Goal: Task Accomplishment & Management: Use online tool/utility

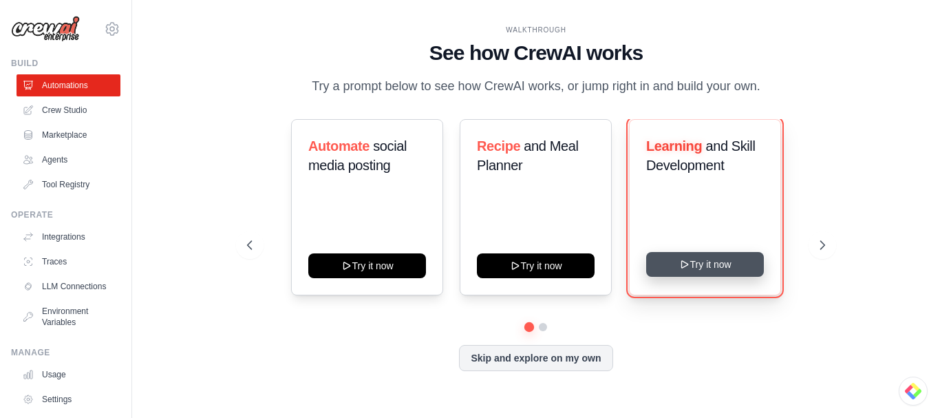
click at [714, 268] on button "Try it now" at bounding box center [705, 264] width 118 height 25
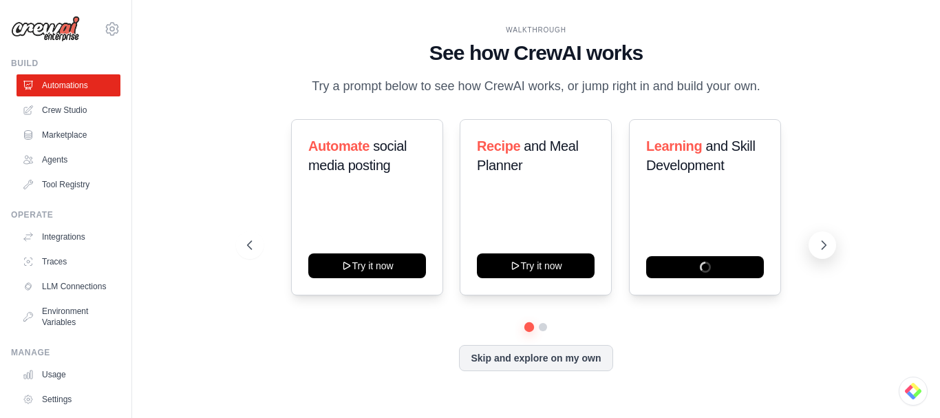
click at [822, 247] on icon at bounding box center [824, 245] width 14 height 14
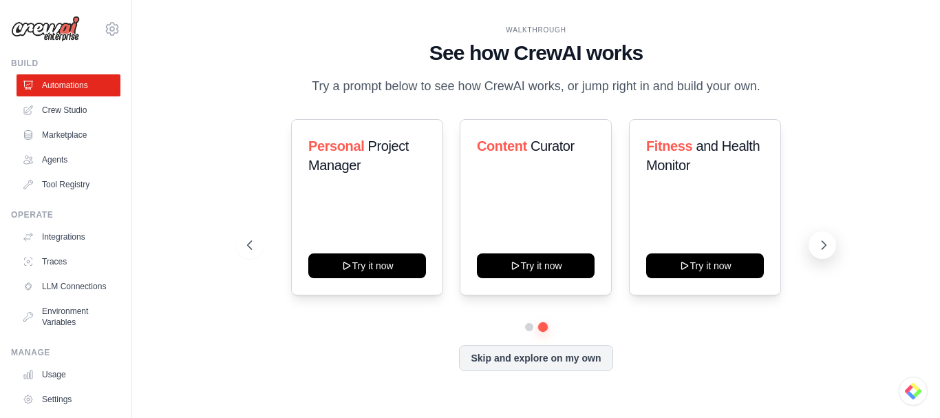
click at [822, 251] on icon at bounding box center [824, 245] width 14 height 14
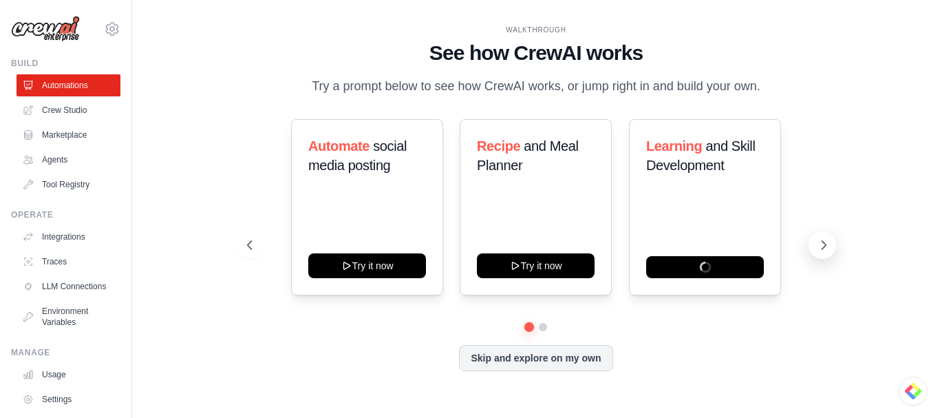
click at [822, 251] on icon at bounding box center [824, 245] width 14 height 14
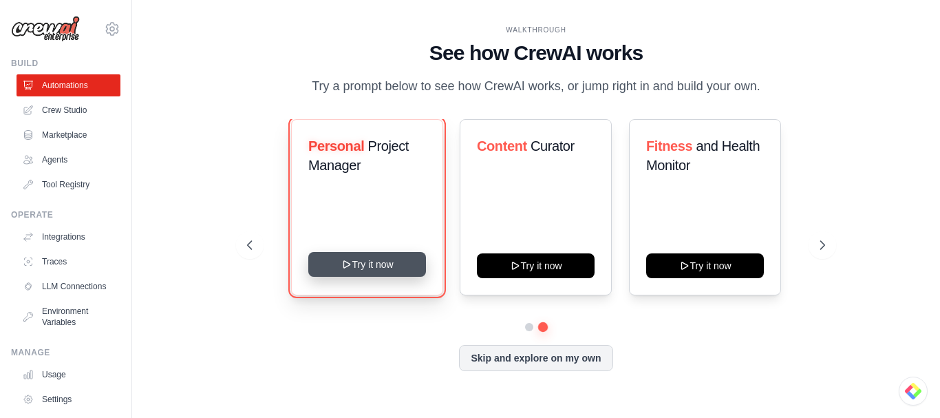
click at [363, 266] on button "Try it now" at bounding box center [367, 264] width 118 height 25
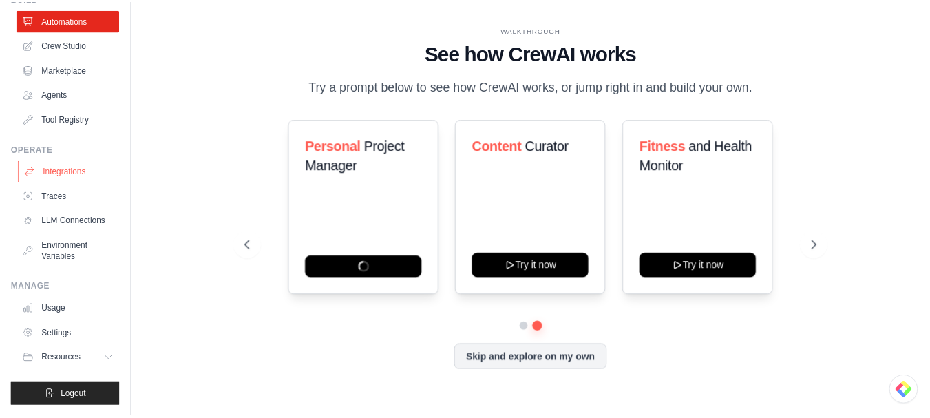
scroll to position [76, 0]
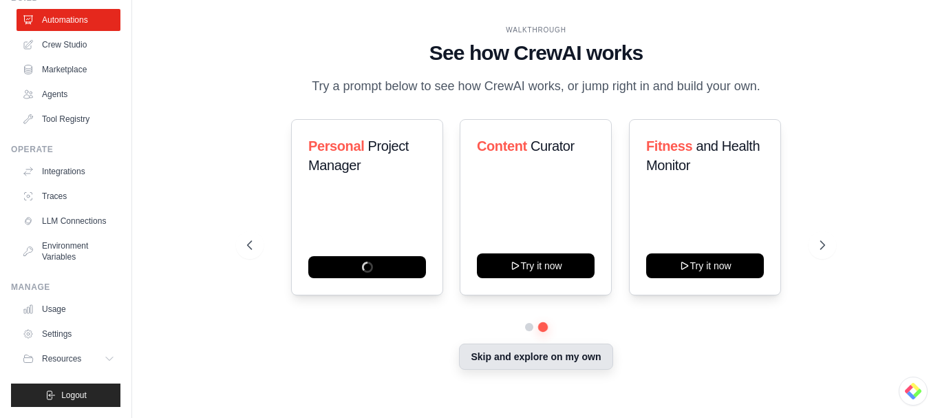
click at [515, 365] on button "Skip and explore on my own" at bounding box center [536, 357] width 154 height 26
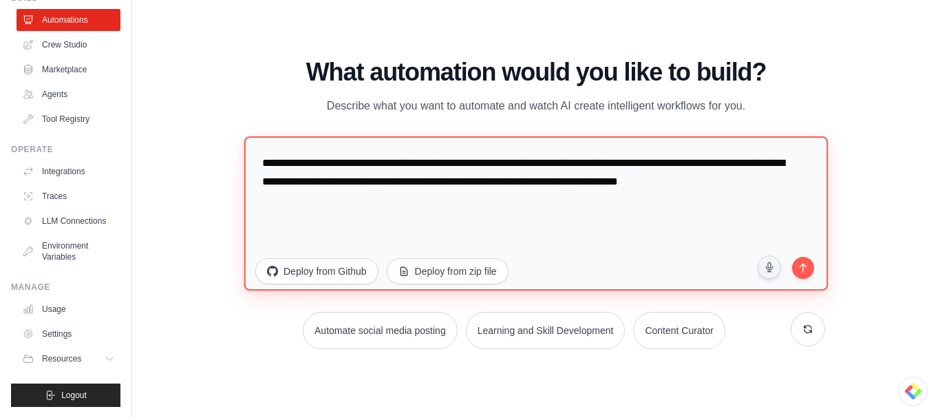
click at [551, 205] on textarea "**********" at bounding box center [536, 213] width 584 height 154
click at [587, 202] on textarea "**********" at bounding box center [536, 213] width 584 height 154
drag, startPoint x: 794, startPoint y: 184, endPoint x: 536, endPoint y: 204, distance: 258.2
click at [536, 204] on textarea "**********" at bounding box center [536, 213] width 584 height 154
click at [368, 174] on textarea "**********" at bounding box center [536, 213] width 584 height 154
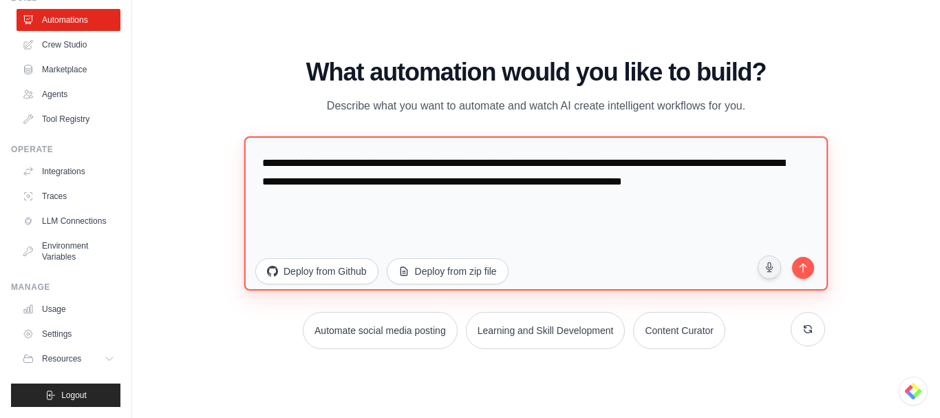
type textarea "**********"
drag, startPoint x: 356, startPoint y: 162, endPoint x: 783, endPoint y: 184, distance: 427.4
click at [783, 184] on textarea "**********" at bounding box center [536, 213] width 584 height 154
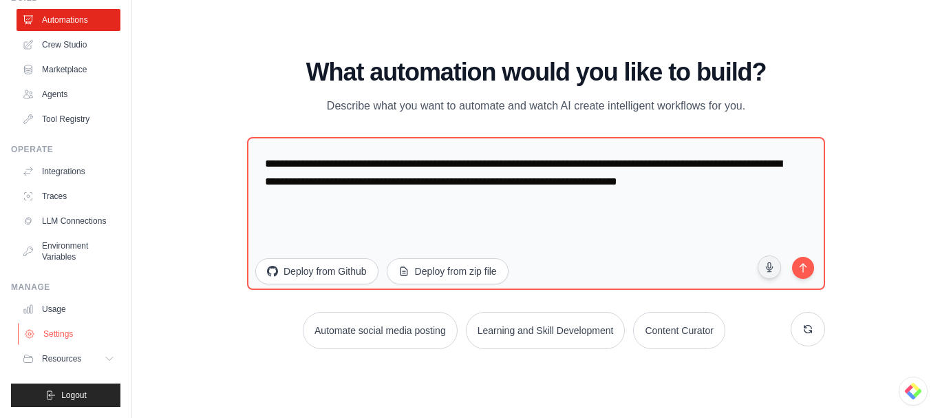
click at [57, 336] on link "Settings" at bounding box center [70, 334] width 104 height 22
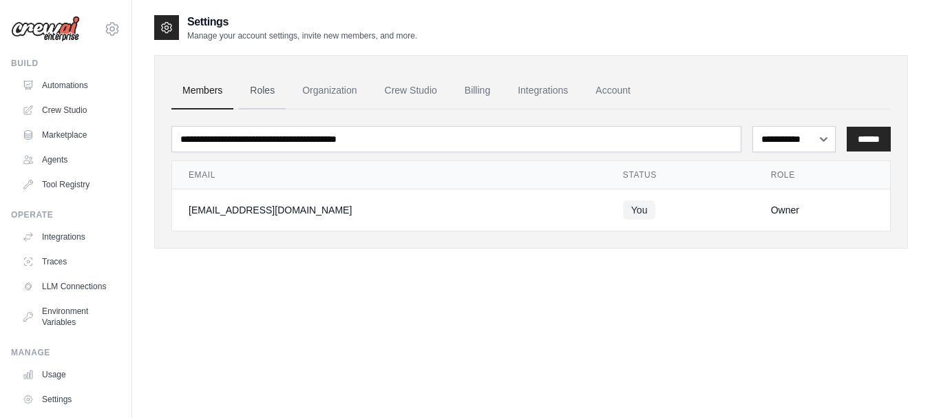
click at [266, 90] on link "Roles" at bounding box center [262, 90] width 47 height 37
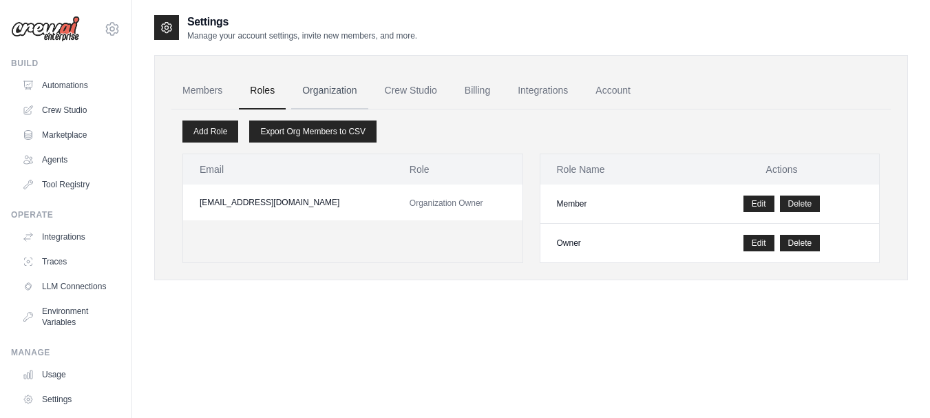
click at [324, 91] on link "Organization" at bounding box center [329, 90] width 76 height 37
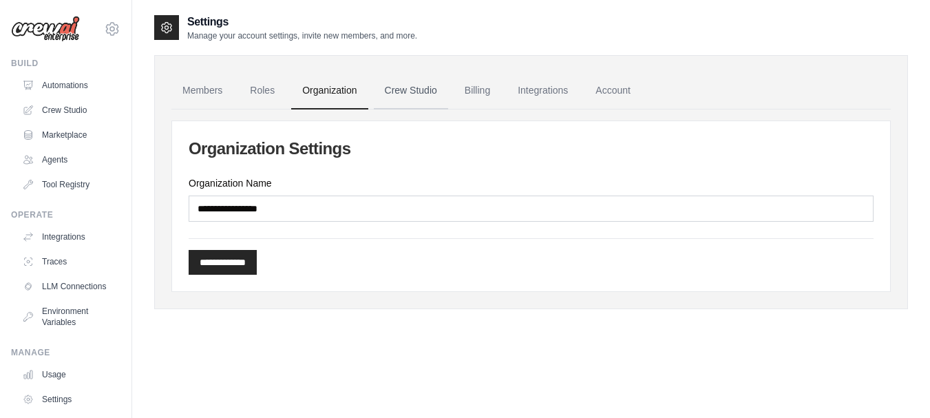
click at [423, 94] on link "Crew Studio" at bounding box center [411, 90] width 74 height 37
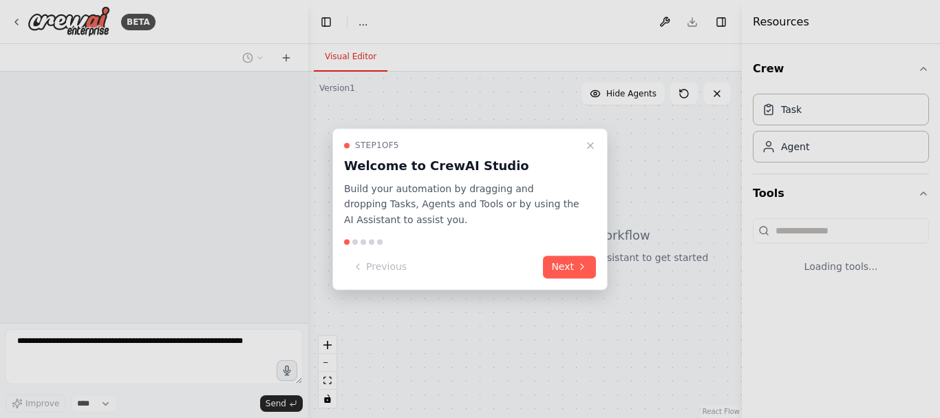
select select "****"
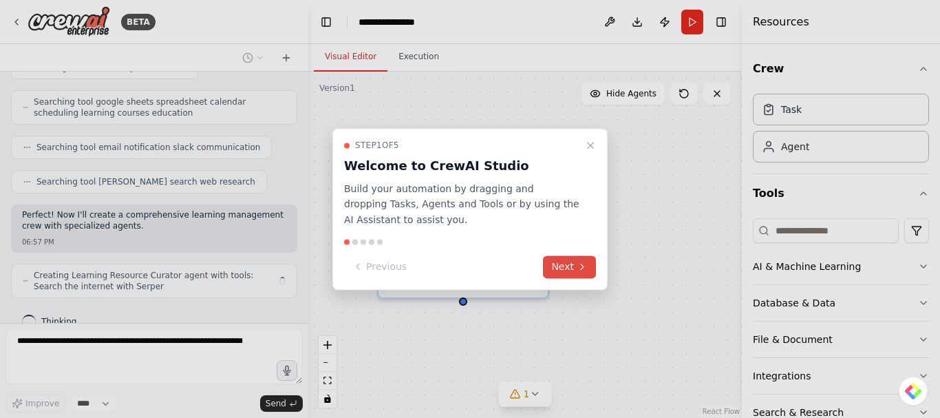
scroll to position [248, 0]
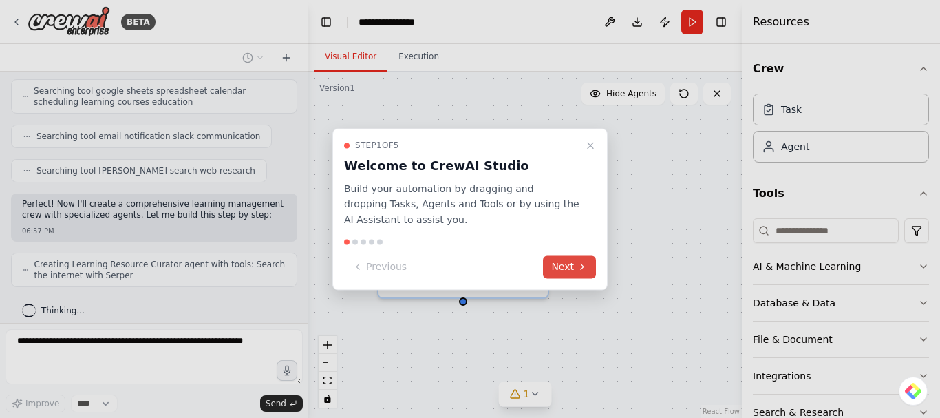
click at [574, 271] on button "Next" at bounding box center [569, 266] width 53 height 23
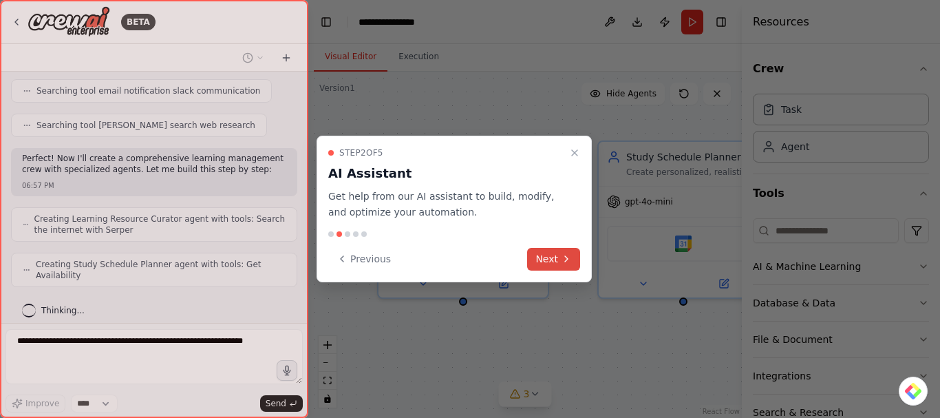
scroll to position [282, 0]
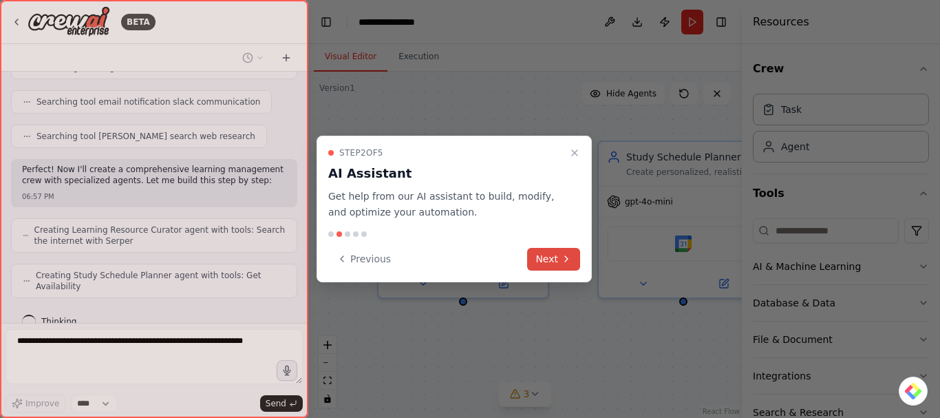
click at [554, 260] on button "Next" at bounding box center [553, 259] width 53 height 23
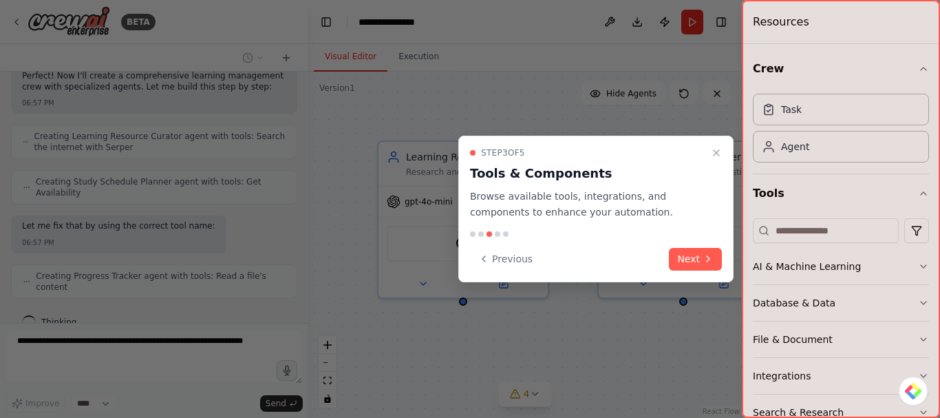
scroll to position [365, 0]
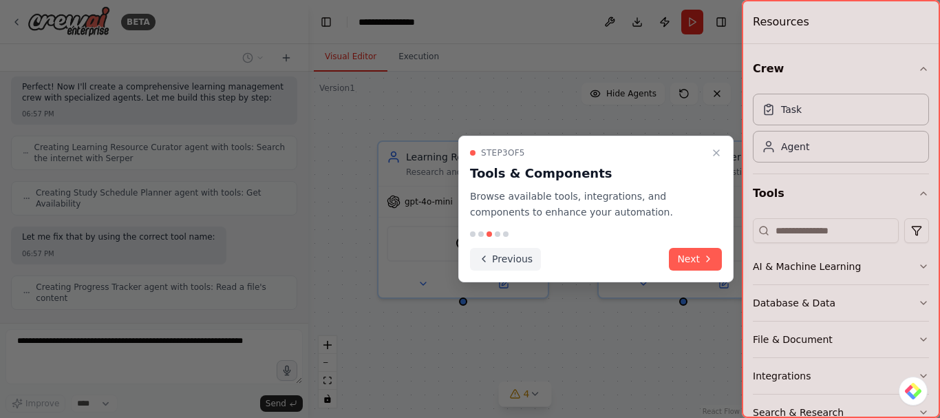
click at [507, 258] on button "Previous" at bounding box center [505, 259] width 71 height 23
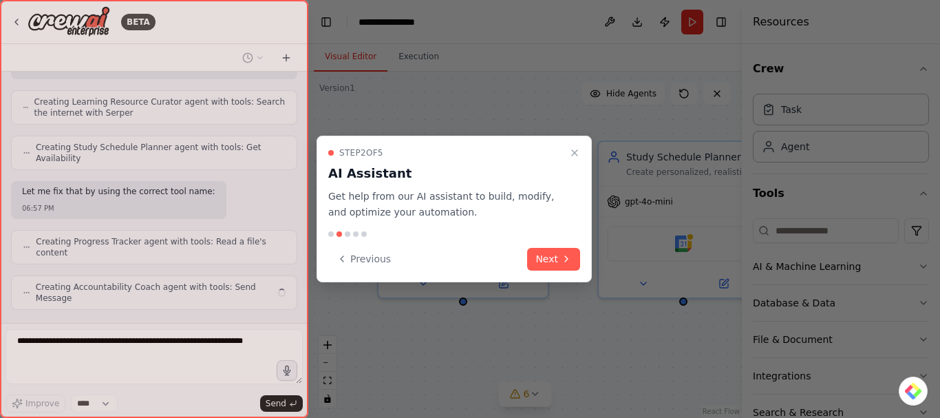
scroll to position [399, 0]
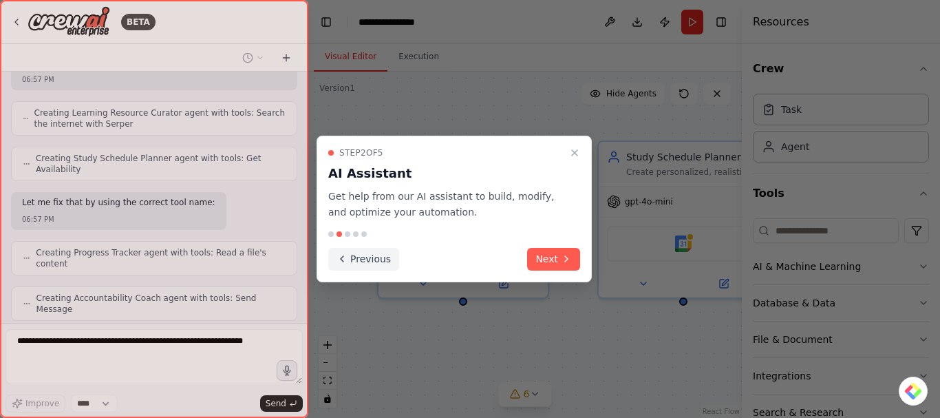
click at [361, 266] on button "Previous" at bounding box center [363, 259] width 71 height 23
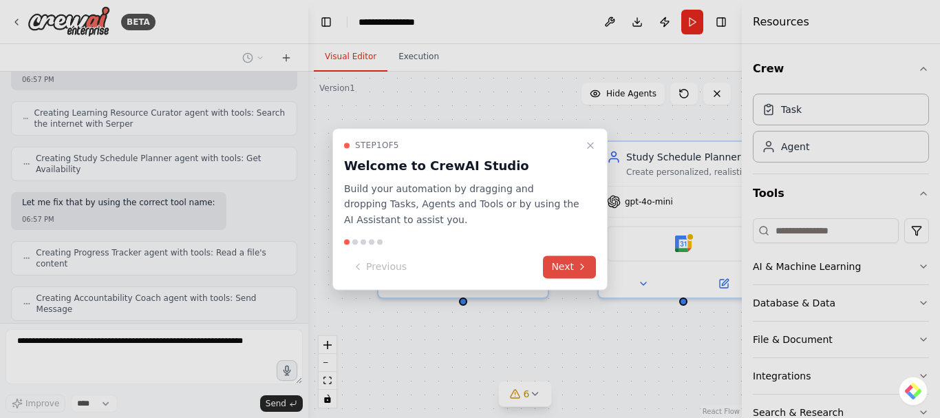
click at [578, 269] on icon at bounding box center [582, 267] width 11 height 11
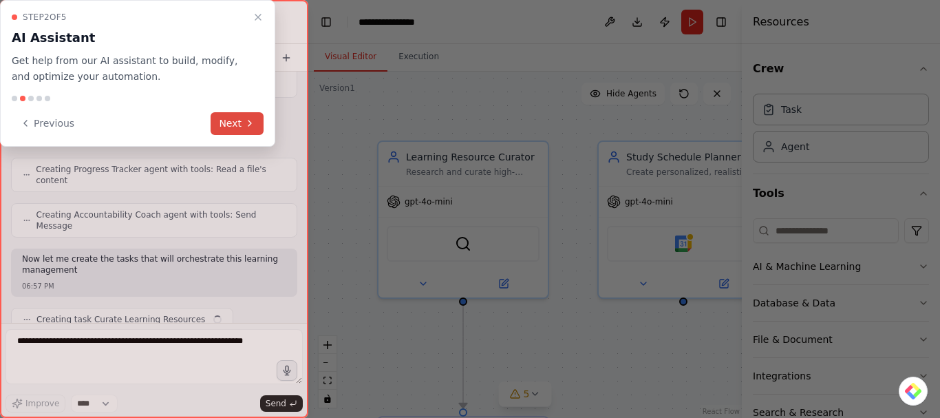
scroll to position [494, 0]
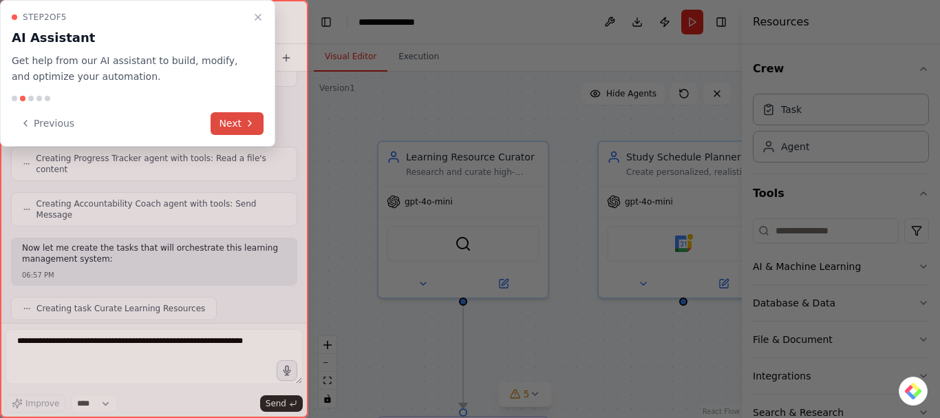
click at [236, 124] on button "Next" at bounding box center [237, 123] width 53 height 23
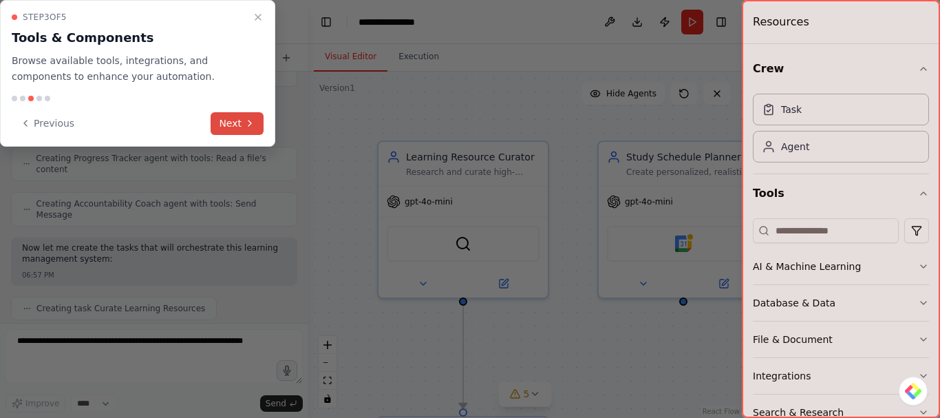
click at [236, 122] on button "Next" at bounding box center [237, 123] width 53 height 23
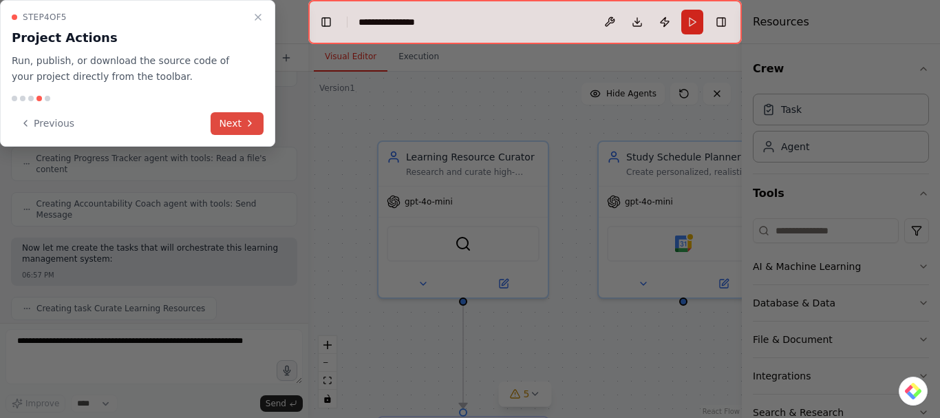
scroll to position [528, 0]
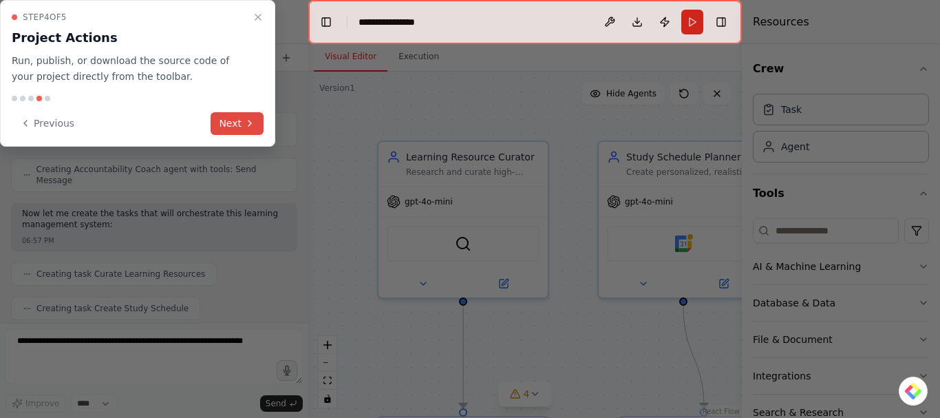
click at [237, 126] on button "Next" at bounding box center [237, 123] width 53 height 23
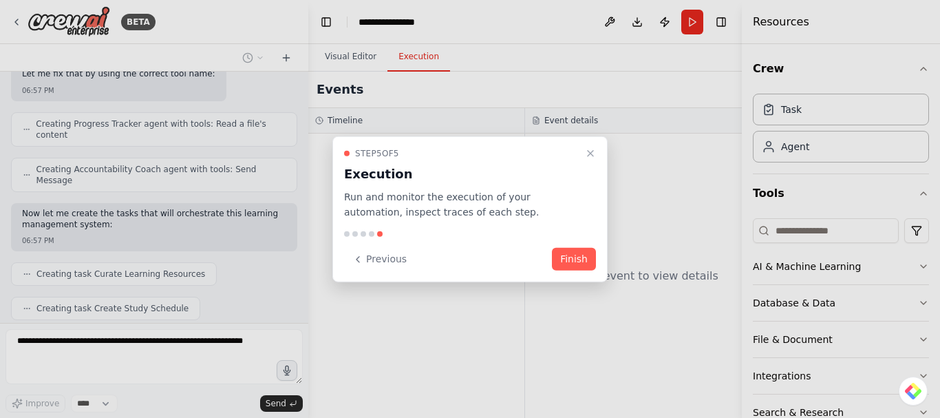
scroll to position [562, 0]
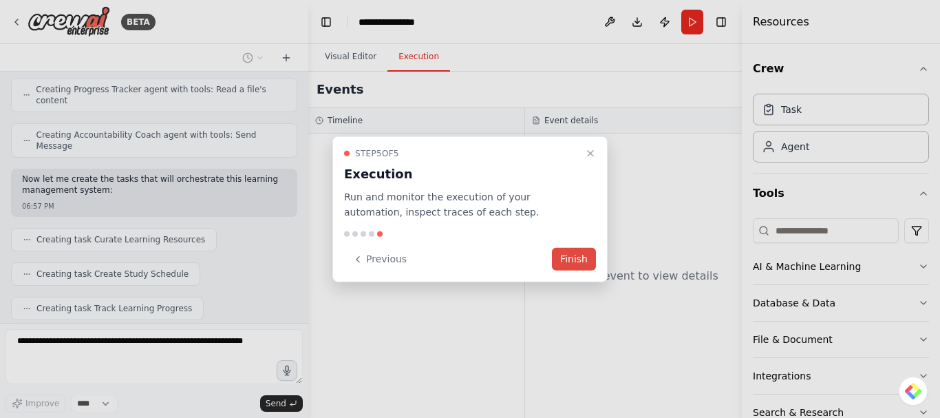
click at [570, 257] on button "Finish" at bounding box center [574, 259] width 44 height 23
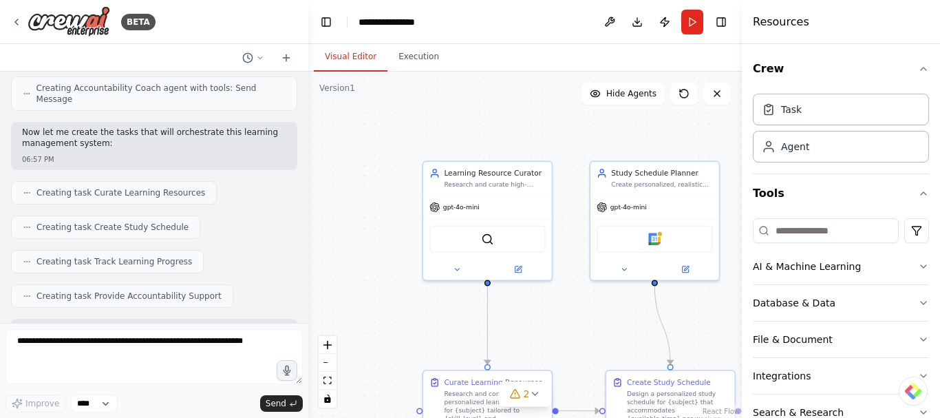
scroll to position [620, 0]
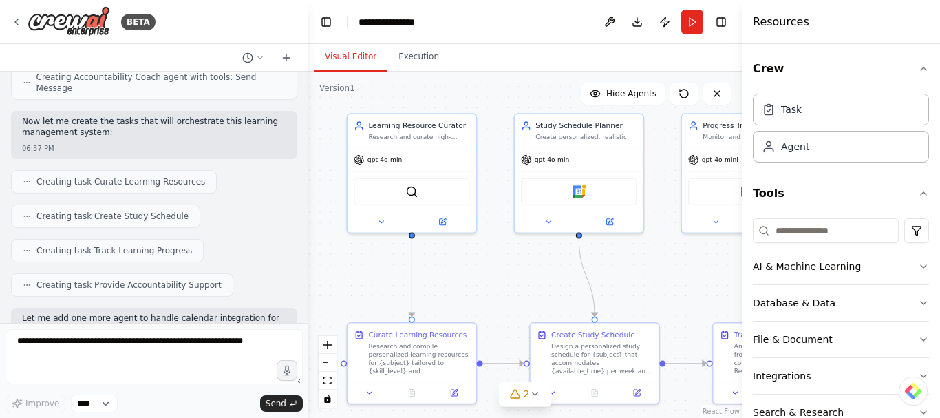
drag, startPoint x: 564, startPoint y: 225, endPoint x: 489, endPoint y: 178, distance: 88.8
click at [489, 178] on div ".deletable-edge-delete-btn { width: 20px; height: 20px; border: 0px solid #ffff…" at bounding box center [525, 245] width 434 height 346
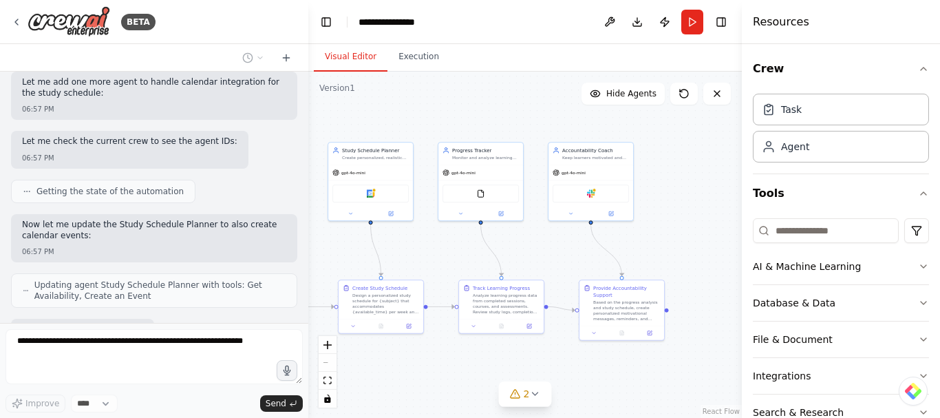
scroll to position [927, 0]
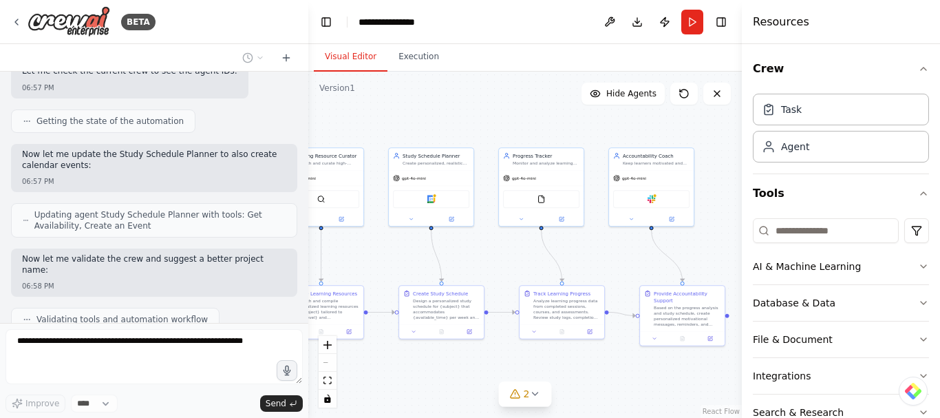
drag, startPoint x: 519, startPoint y: 260, endPoint x: 402, endPoint y: 259, distance: 117.0
click at [402, 259] on div ".deletable-edge-delete-btn { width: 20px; height: 20px; border: 0px solid #ffff…" at bounding box center [525, 245] width 434 height 346
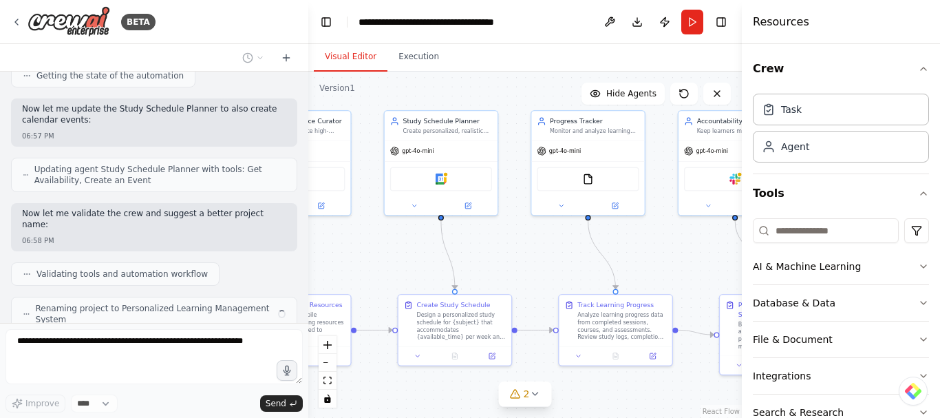
scroll to position [961, 0]
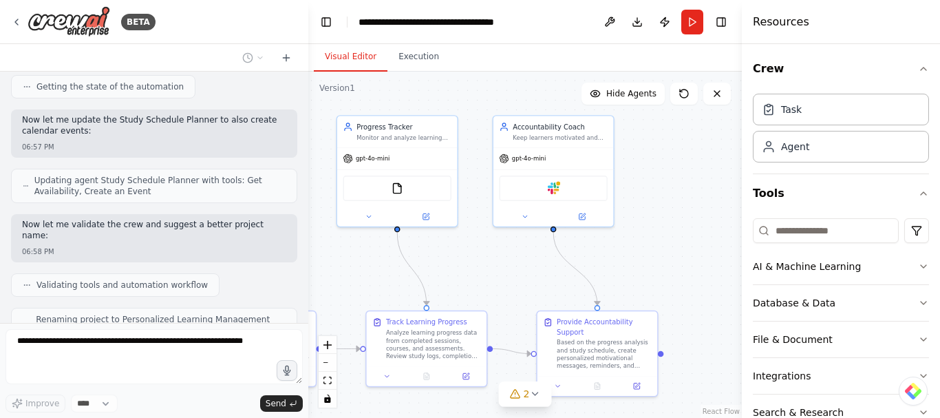
drag, startPoint x: 580, startPoint y: 274, endPoint x: 390, endPoint y: 288, distance: 190.5
click at [390, 288] on div ".deletable-edge-delete-btn { width: 20px; height: 20px; border: 0px solid #ffff…" at bounding box center [525, 245] width 434 height 346
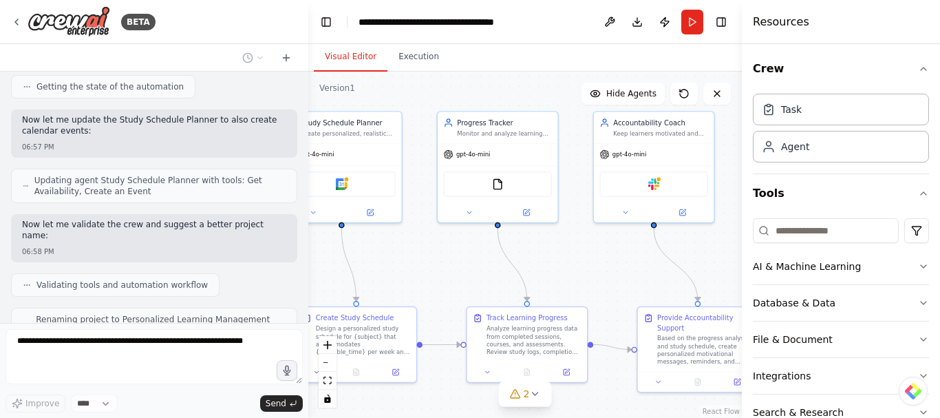
drag, startPoint x: 472, startPoint y: 275, endPoint x: 594, endPoint y: 267, distance: 122.1
click at [597, 271] on div ".deletable-edge-delete-btn { width: 20px; height: 20px; border: 0px solid #ffff…" at bounding box center [525, 245] width 434 height 346
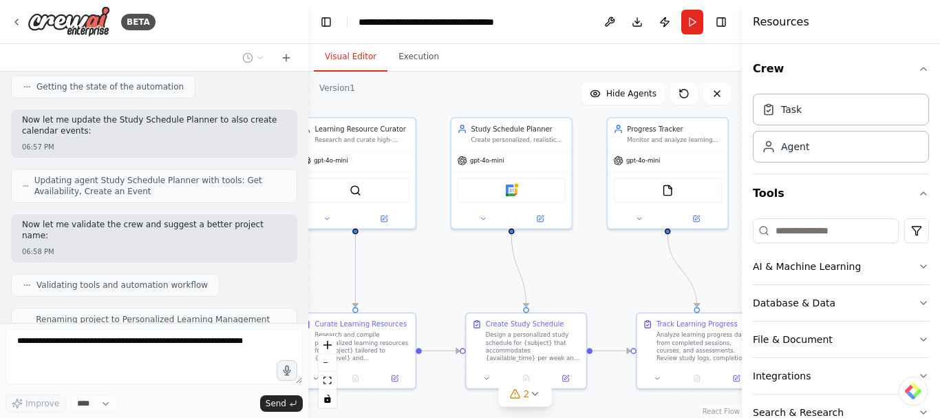
drag, startPoint x: 470, startPoint y: 266, endPoint x: 620, endPoint y: 274, distance: 150.3
click at [620, 274] on div ".deletable-edge-delete-btn { width: 20px; height: 20px; border: 0px solid #ffff…" at bounding box center [525, 245] width 434 height 346
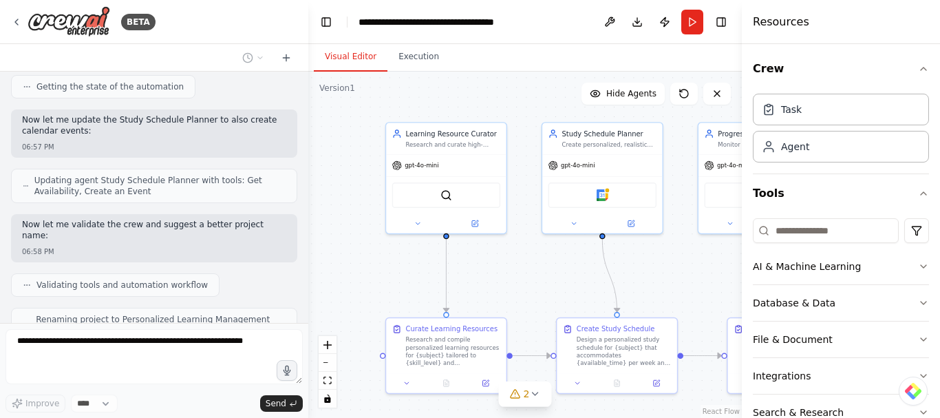
drag, startPoint x: 472, startPoint y: 273, endPoint x: 557, endPoint y: 277, distance: 85.5
click at [557, 277] on div ".deletable-edge-delete-btn { width: 20px; height: 20px; border: 0px solid #ffff…" at bounding box center [525, 245] width 434 height 346
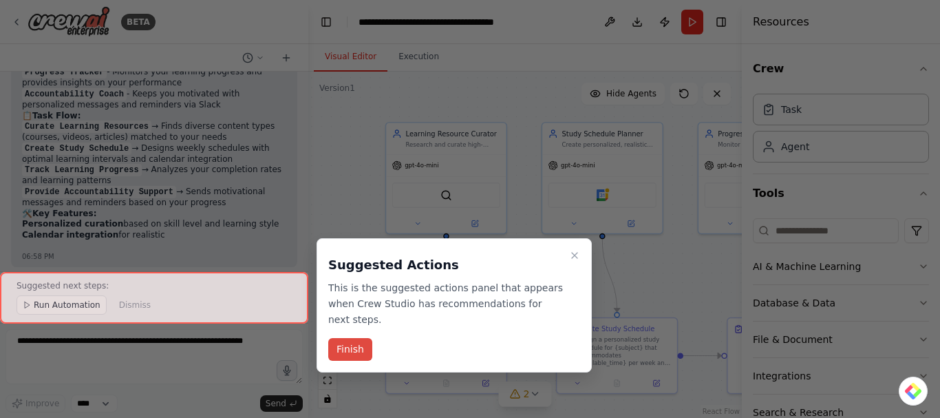
click at [351, 338] on button "Finish" at bounding box center [350, 349] width 44 height 23
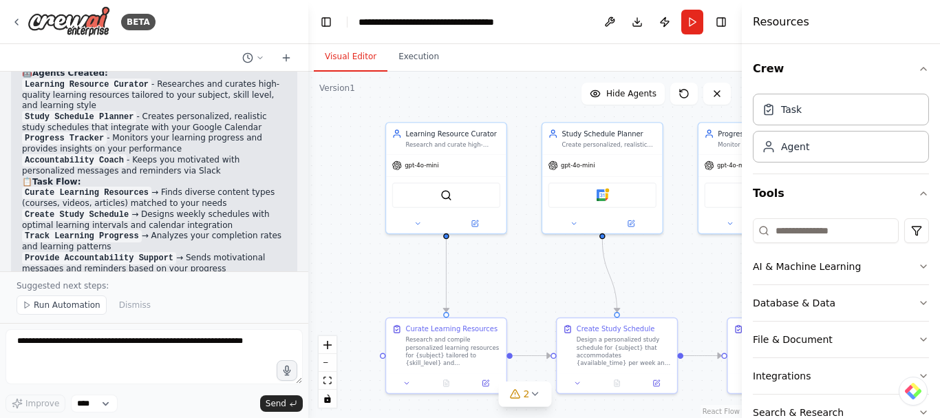
scroll to position [1287, 0]
click at [608, 23] on button at bounding box center [610, 22] width 22 height 25
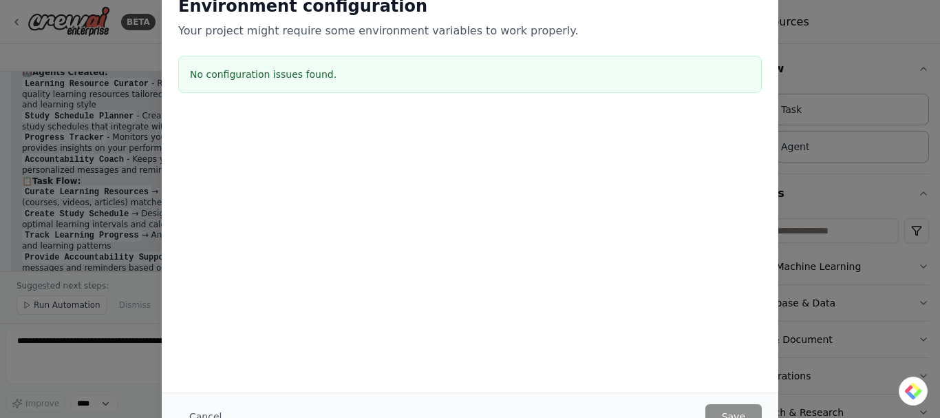
click at [848, 21] on div "Environment configuration Your project might require some environment variables…" at bounding box center [470, 209] width 940 height 418
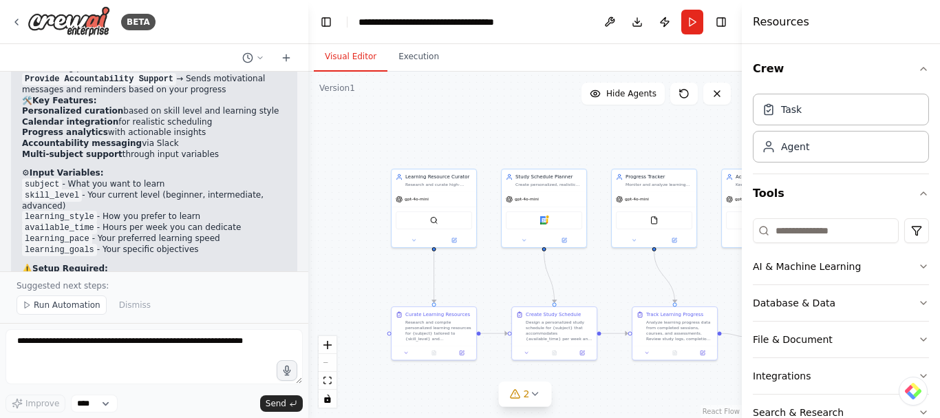
scroll to position [1516, 0]
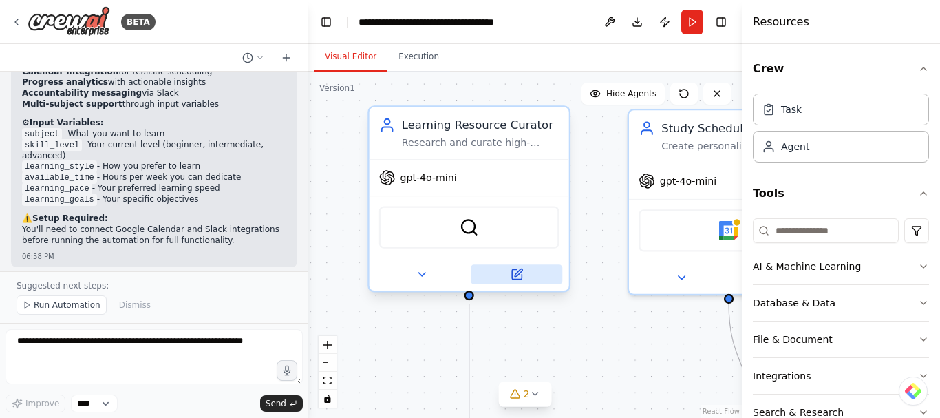
click at [518, 275] on icon at bounding box center [519, 273] width 8 height 8
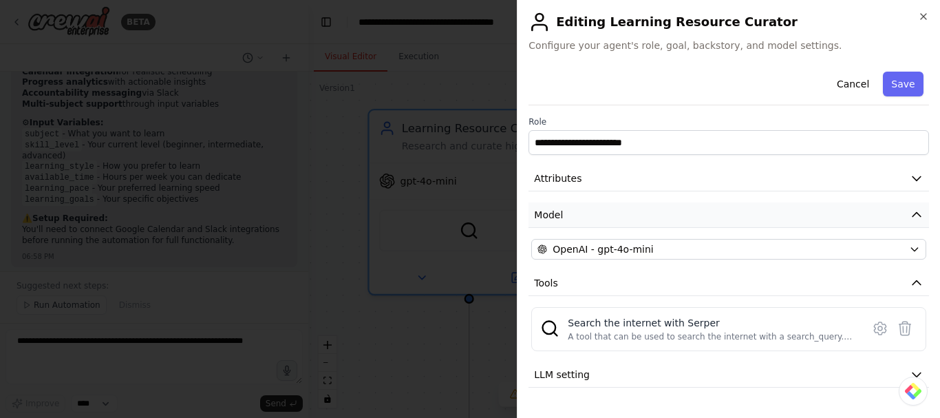
click at [665, 218] on button "Model" at bounding box center [729, 214] width 401 height 25
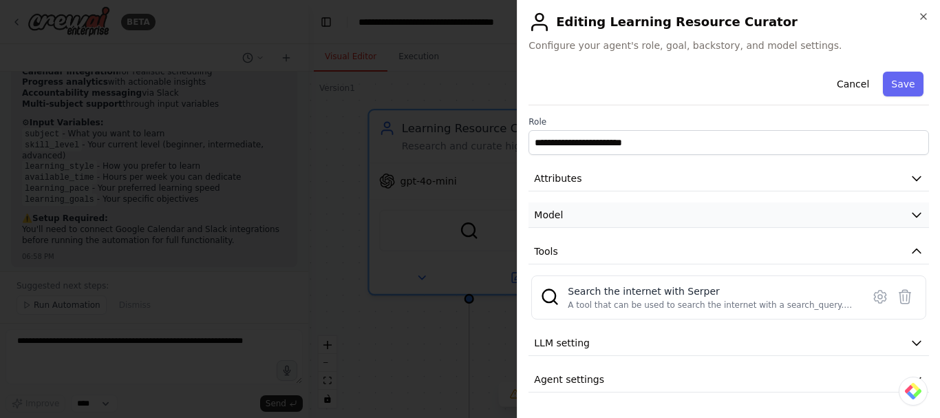
click at [665, 218] on button "Model" at bounding box center [729, 214] width 401 height 25
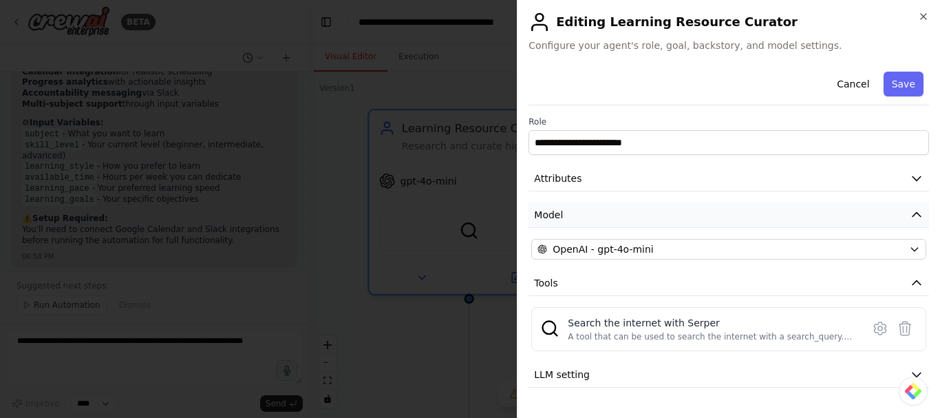
scroll to position [28, 0]
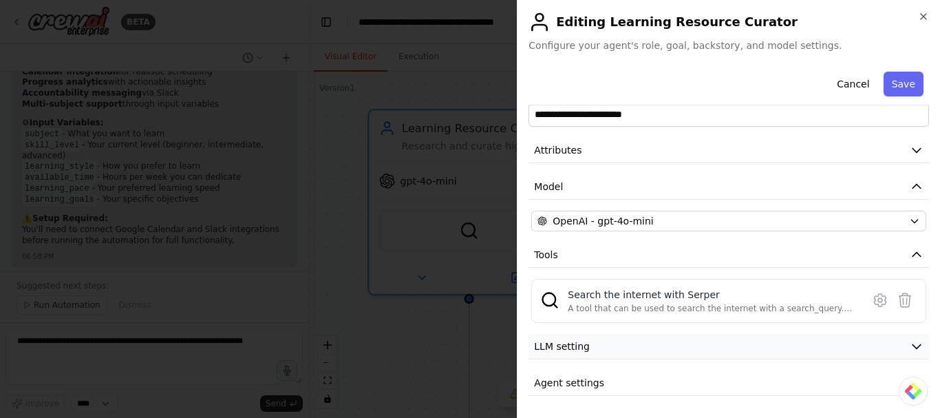
click at [609, 345] on button "LLM setting" at bounding box center [729, 346] width 401 height 25
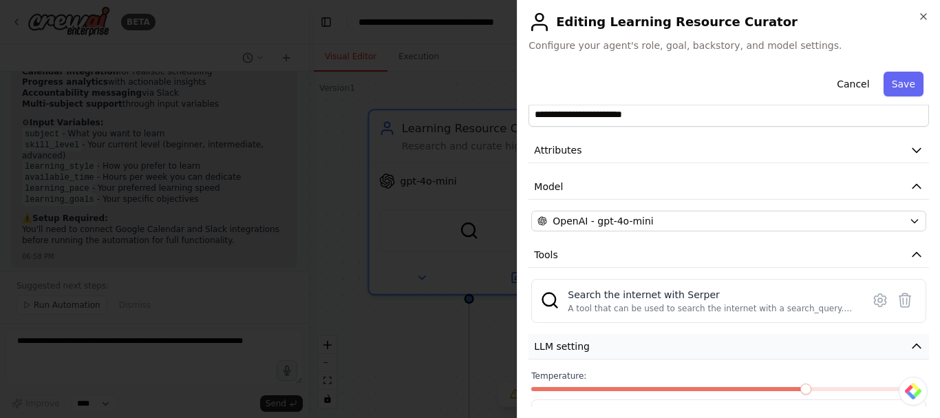
scroll to position [127, 0]
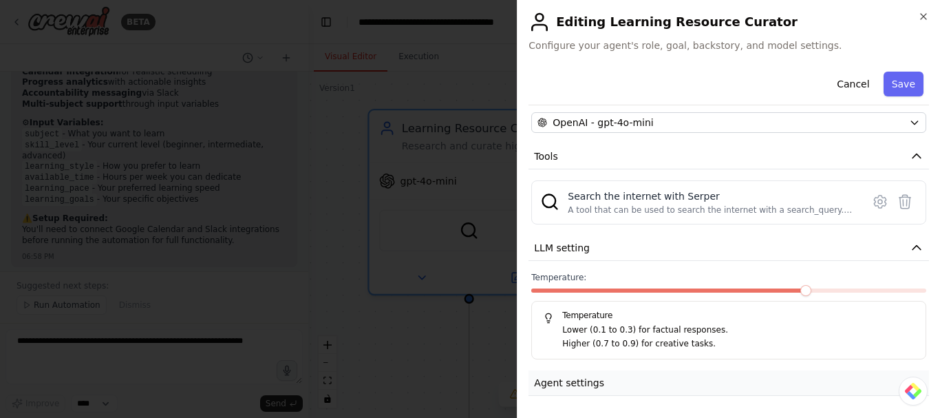
click at [592, 381] on span "Agent settings" at bounding box center [569, 383] width 70 height 14
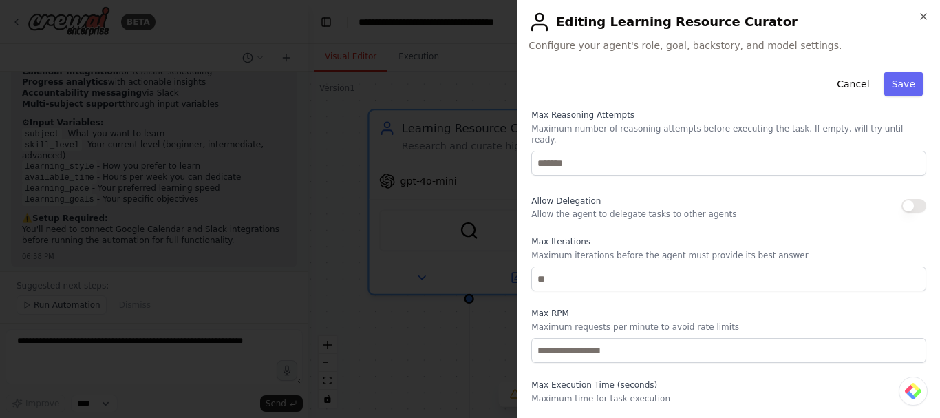
scroll to position [485, 0]
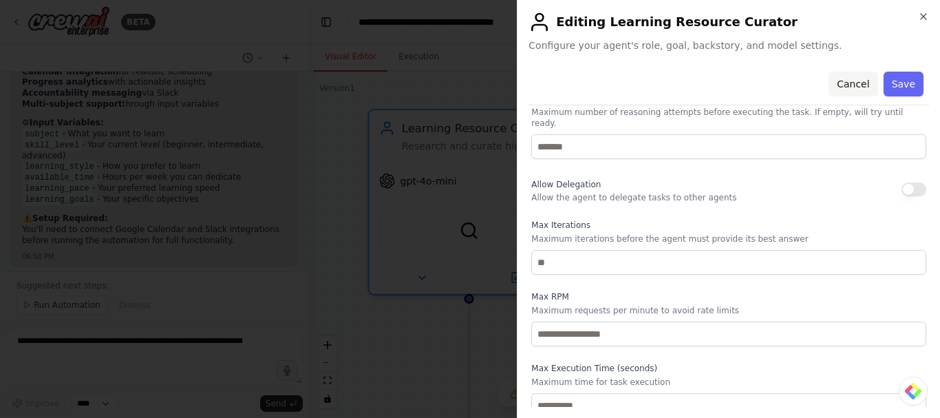
click at [851, 83] on button "Cancel" at bounding box center [853, 84] width 49 height 25
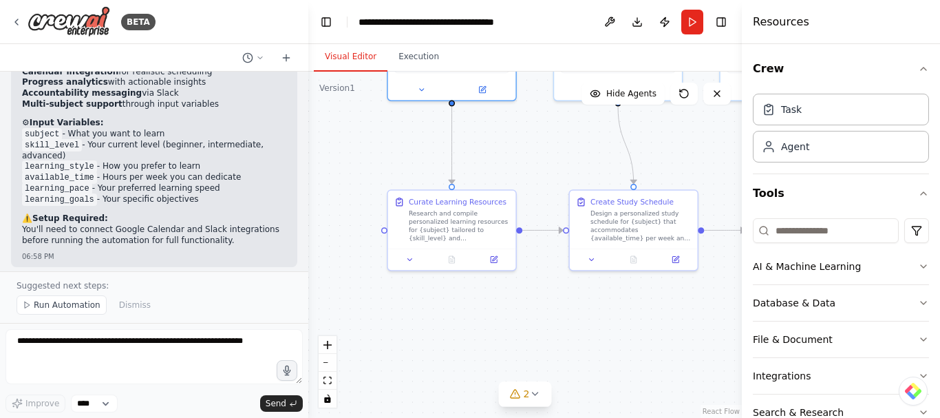
drag, startPoint x: 589, startPoint y: 333, endPoint x: 536, endPoint y: 160, distance: 180.1
click at [536, 160] on div ".deletable-edge-delete-btn { width: 20px; height: 20px; border: 0px solid #ffff…" at bounding box center [525, 245] width 434 height 346
click at [446, 222] on div "Research and compile personalized learning resources for {subject} tailored to …" at bounding box center [458, 222] width 101 height 33
click at [494, 260] on icon at bounding box center [493, 256] width 8 height 8
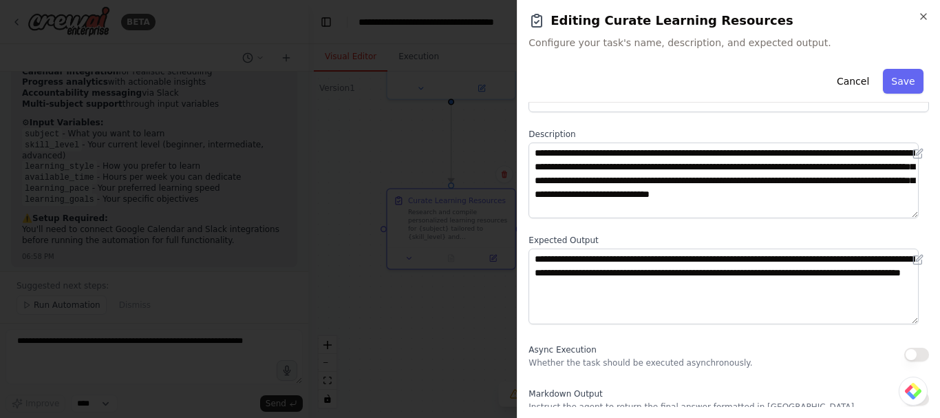
scroll to position [51, 0]
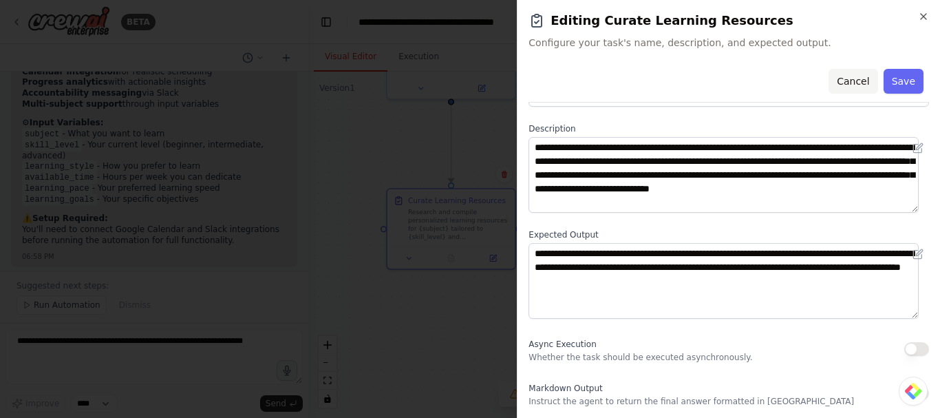
click at [849, 83] on button "Cancel" at bounding box center [853, 81] width 49 height 25
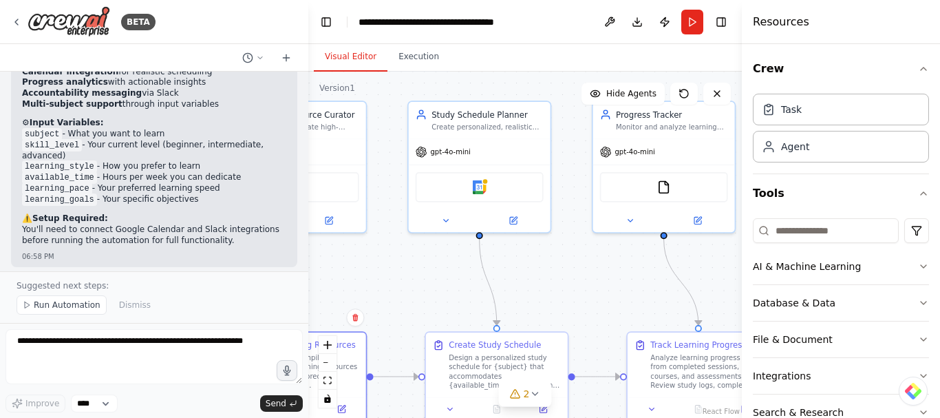
drag, startPoint x: 666, startPoint y: 145, endPoint x: 529, endPoint y: 288, distance: 198.2
click at [529, 288] on div ".deletable-edge-delete-btn { width: 20px; height: 20px; border: 0px solid #ffff…" at bounding box center [525, 245] width 434 height 346
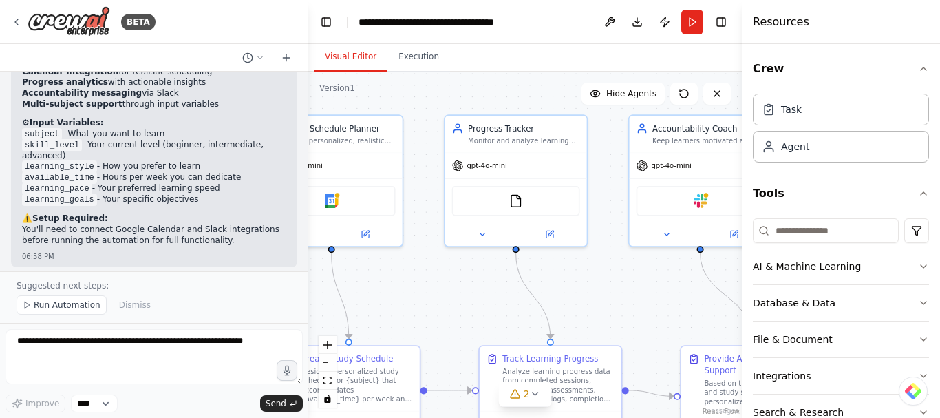
drag, startPoint x: 615, startPoint y: 285, endPoint x: 454, endPoint y: 300, distance: 161.8
click at [454, 300] on div ".deletable-edge-delete-btn { width: 20px; height: 20px; border: 0px solid #ffff…" at bounding box center [525, 245] width 434 height 346
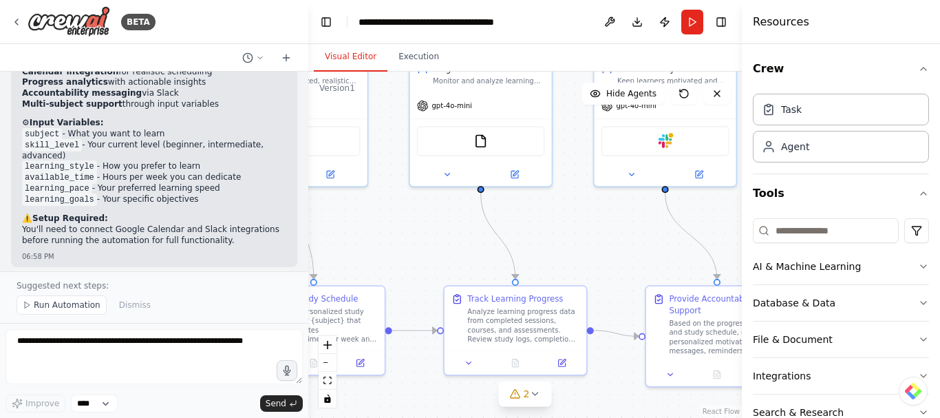
drag, startPoint x: 438, startPoint y: 339, endPoint x: 415, endPoint y: 278, distance: 64.7
click at [415, 278] on div ".deletable-edge-delete-btn { width: 20px; height: 20px; border: 0px solid #ffff…" at bounding box center [525, 245] width 434 height 346
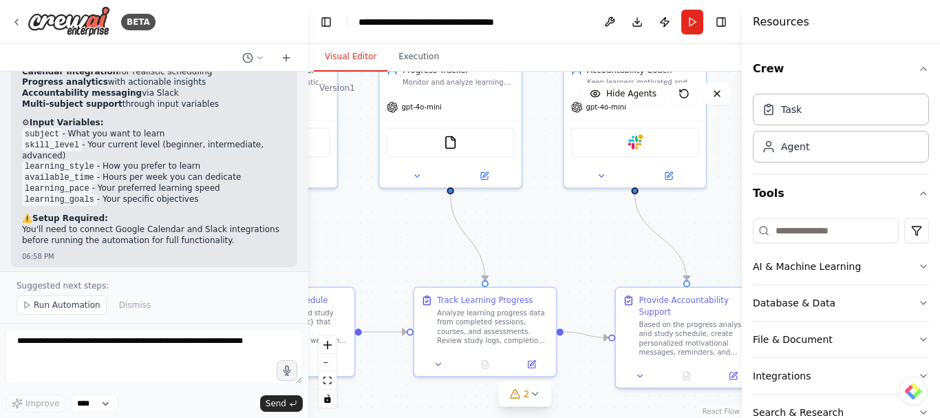
drag, startPoint x: 570, startPoint y: 253, endPoint x: 454, endPoint y: 249, distance: 116.4
click at [454, 249] on div ".deletable-edge-delete-btn { width: 20px; height: 20px; border: 0px solid #ffff…" at bounding box center [525, 245] width 434 height 346
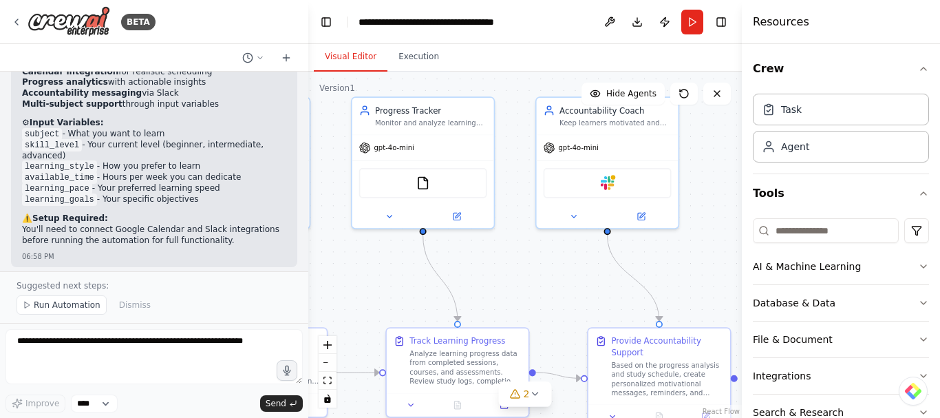
drag, startPoint x: 674, startPoint y: 226, endPoint x: 735, endPoint y: 271, distance: 74.9
click at [735, 271] on div ".deletable-edge-delete-btn { width: 20px; height: 20px; border: 0px solid #ffff…" at bounding box center [525, 245] width 434 height 346
click at [17, 23] on icon at bounding box center [16, 22] width 3 height 6
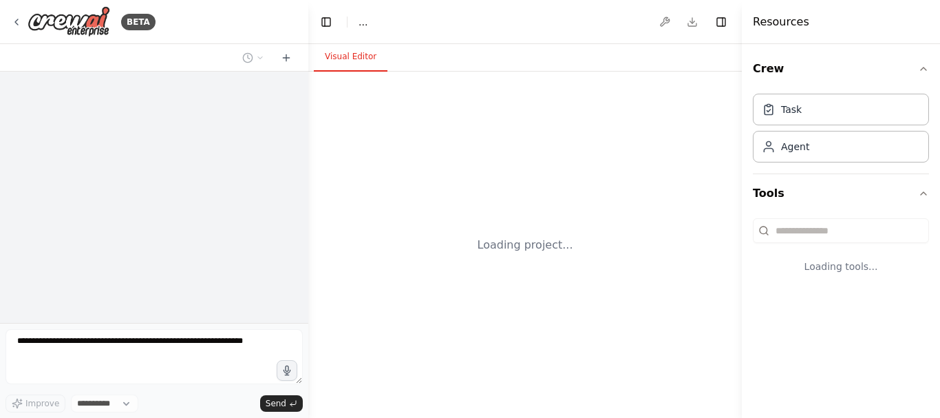
select select "****"
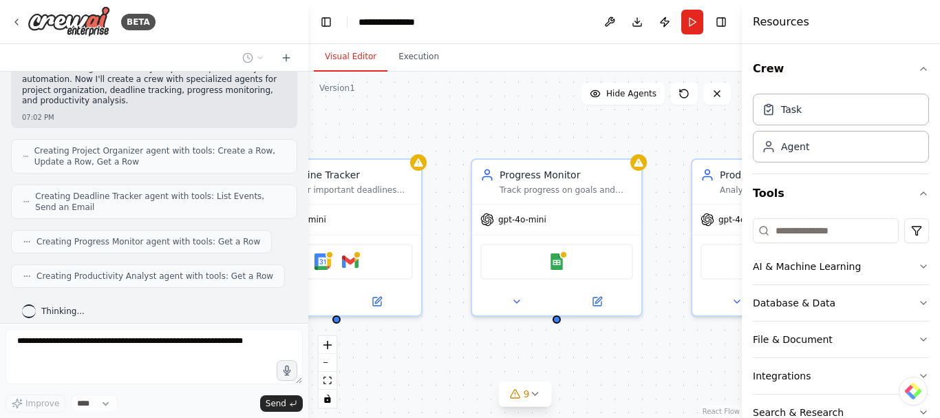
drag, startPoint x: 578, startPoint y: 231, endPoint x: 231, endPoint y: 249, distance: 347.4
click at [231, 249] on div "BETA Create a crew that helps organize your personal projects, sets reminders f…" at bounding box center [470, 209] width 940 height 418
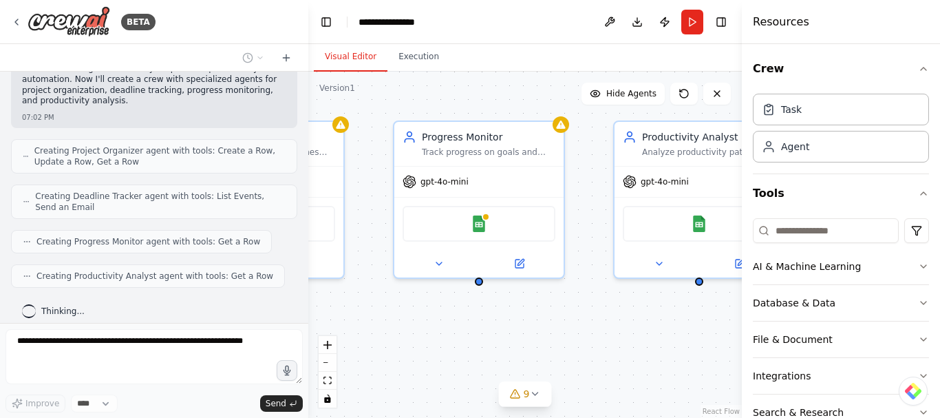
drag, startPoint x: 458, startPoint y: 297, endPoint x: 462, endPoint y: 281, distance: 16.9
click at [462, 281] on div "Project Organizer Organize and structure personal projects by creating clear pr…" at bounding box center [525, 245] width 434 height 346
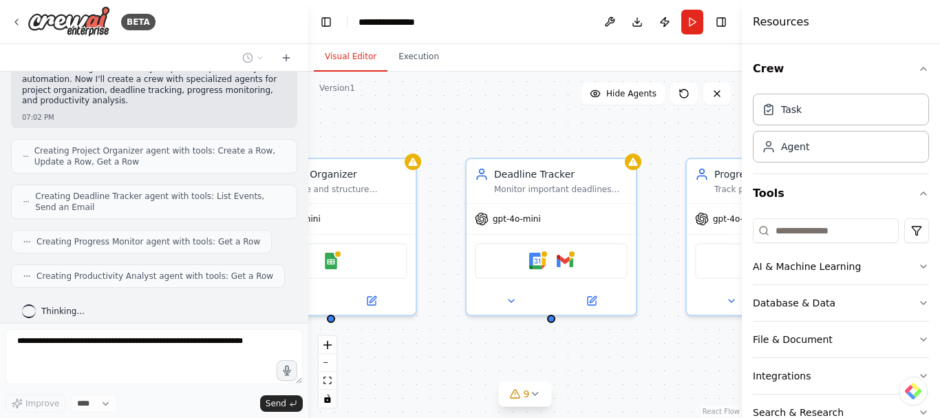
drag, startPoint x: 462, startPoint y: 281, endPoint x: 693, endPoint y: 258, distance: 231.7
click at [693, 258] on div "Project Organizer Organize and structure personal projects by creating clear pr…" at bounding box center [525, 245] width 434 height 346
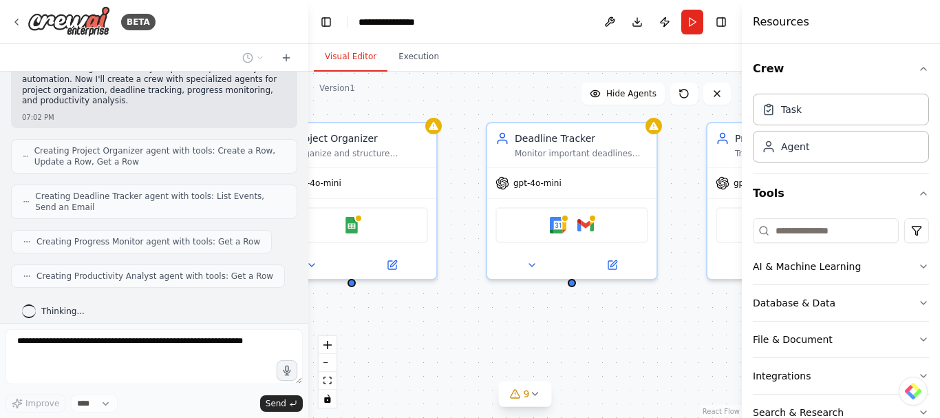
click at [448, 219] on div "Project Organizer Organize and structure personal projects by creating clear pr…" at bounding box center [525, 245] width 434 height 346
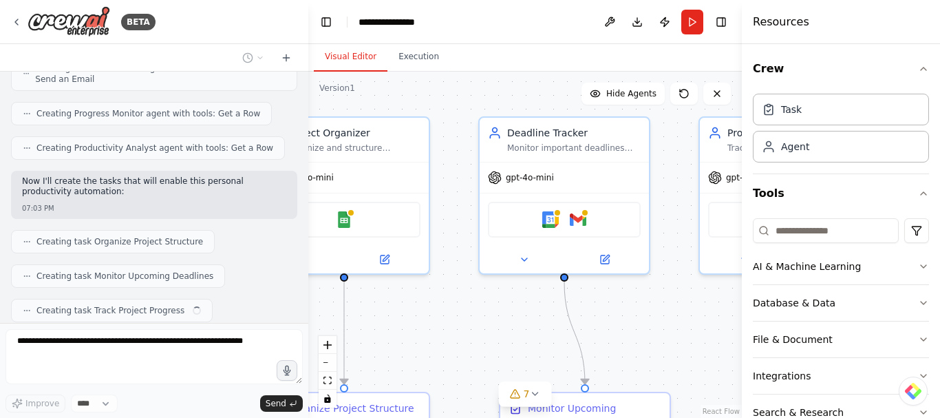
scroll to position [594, 0]
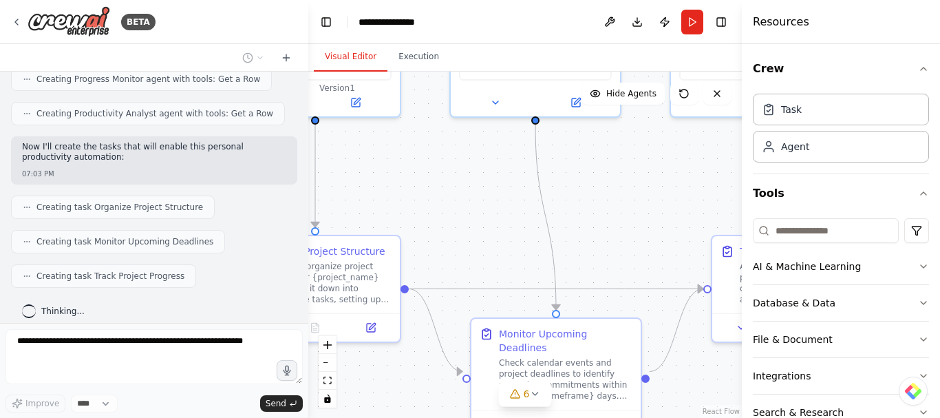
drag, startPoint x: 483, startPoint y: 369, endPoint x: 454, endPoint y: 211, distance: 161.0
click at [454, 211] on div ".deletable-edge-delete-btn { width: 20px; height: 20px; border: 0px solid #ffff…" at bounding box center [525, 245] width 434 height 346
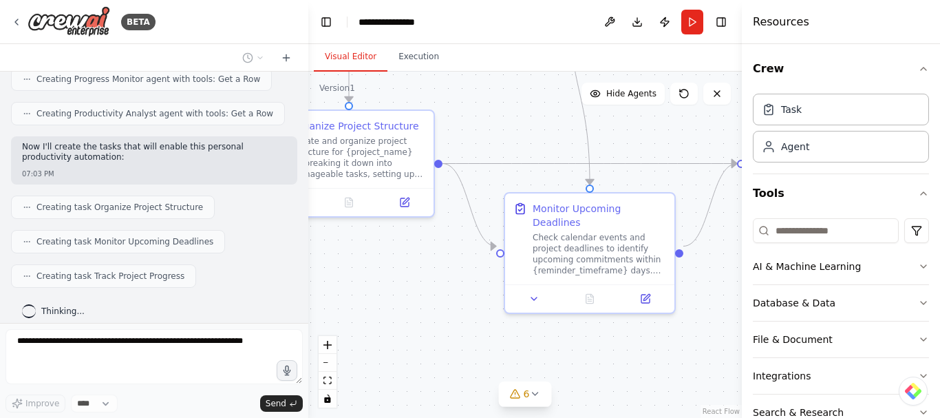
drag, startPoint x: 456, startPoint y: 256, endPoint x: 490, endPoint y: 134, distance: 127.1
click at [490, 134] on div ".deletable-edge-delete-btn { width: 20px; height: 20px; border: 0px solid #ffff…" at bounding box center [525, 245] width 434 height 346
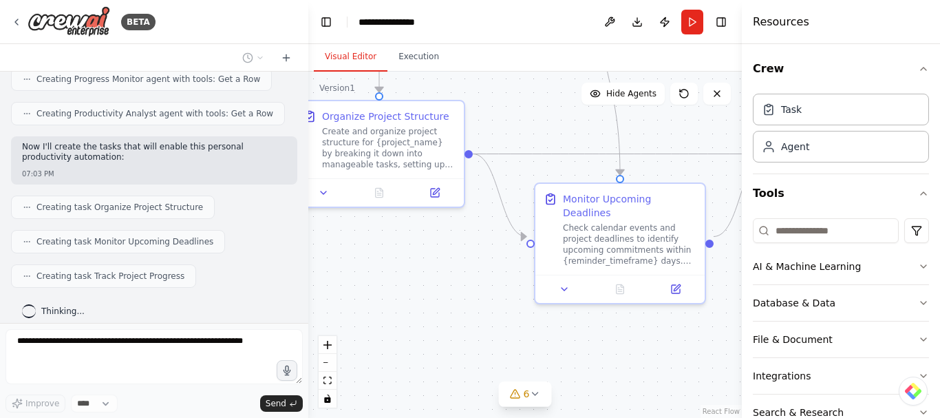
drag, startPoint x: 477, startPoint y: 138, endPoint x: 314, endPoint y: 138, distance: 163.2
click at [314, 138] on div ".deletable-edge-delete-btn { width: 20px; height: 20px; border: 0px solid #ffff…" at bounding box center [525, 245] width 434 height 346
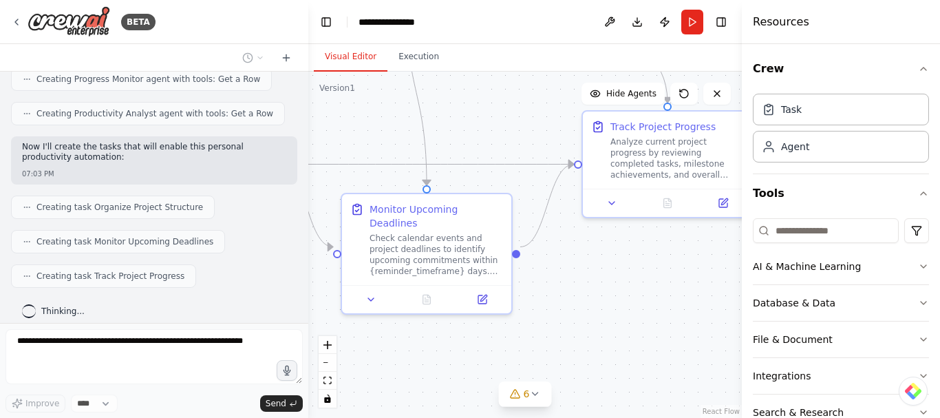
scroll to position [629, 0]
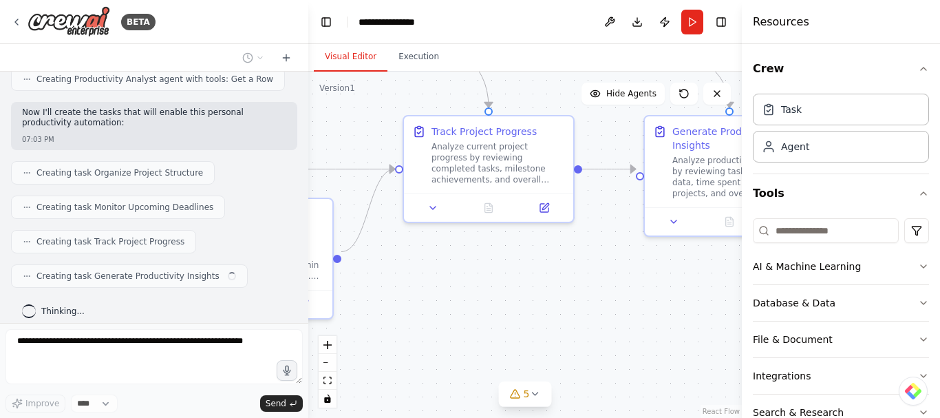
drag, startPoint x: 499, startPoint y: 157, endPoint x: 320, endPoint y: 162, distance: 179.1
click at [320, 162] on div ".deletable-edge-delete-btn { width: 20px; height: 20px; border: 0px solid #ffff…" at bounding box center [525, 245] width 434 height 346
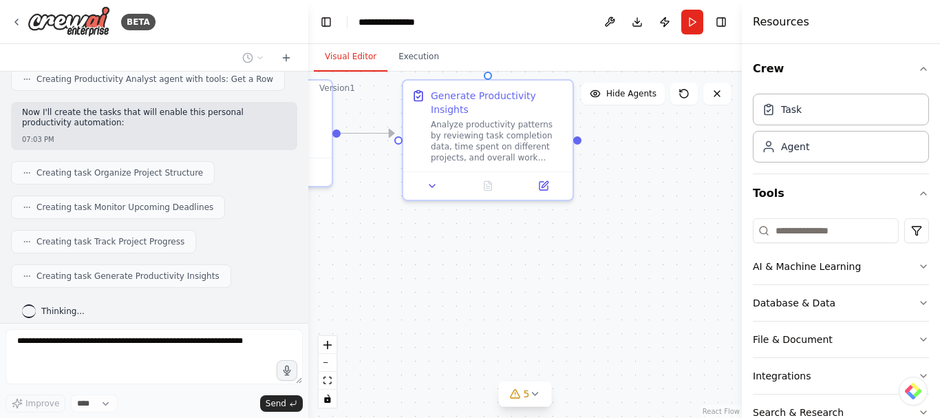
scroll to position [663, 0]
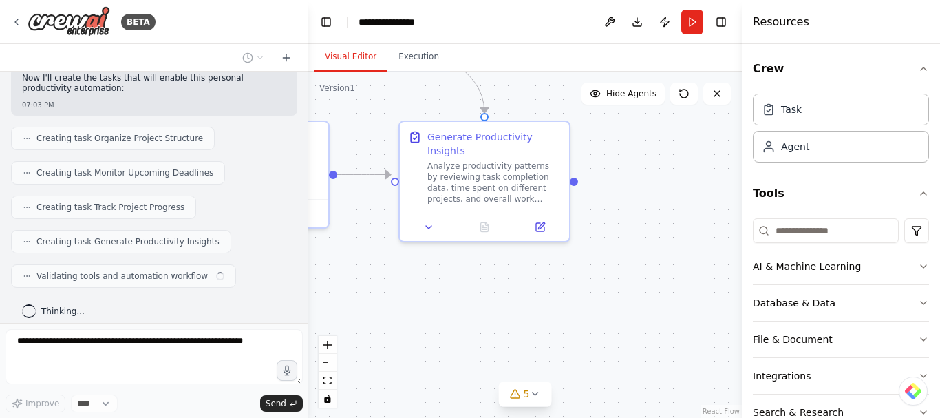
drag, startPoint x: 551, startPoint y: 270, endPoint x: 305, endPoint y: 277, distance: 245.9
click at [305, 277] on div "BETA Create a crew that helps organize your personal projects, sets reminders f…" at bounding box center [470, 209] width 940 height 418
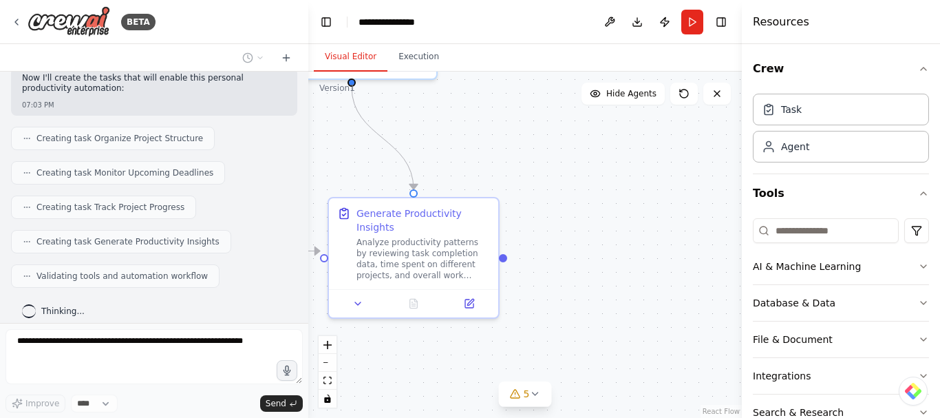
drag, startPoint x: 507, startPoint y: 296, endPoint x: 436, endPoint y: 369, distance: 101.3
click at [436, 369] on div ".deletable-edge-delete-btn { width: 20px; height: 20px; border: 0px solid #ffff…" at bounding box center [525, 245] width 434 height 346
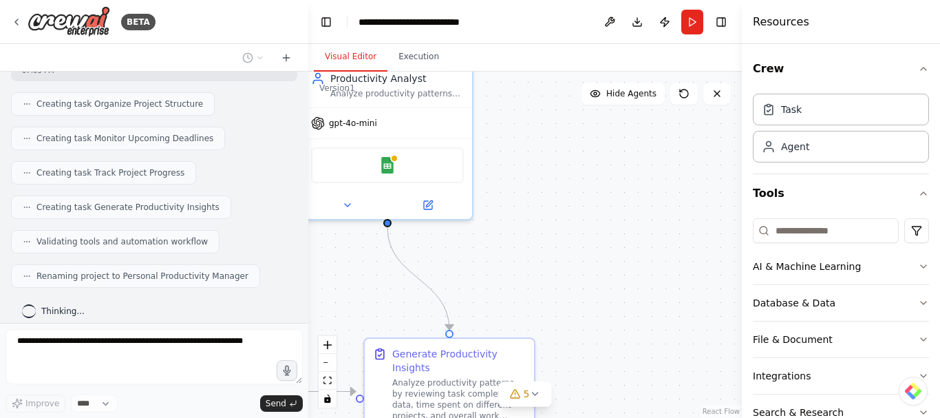
drag, startPoint x: 541, startPoint y: 187, endPoint x: 576, endPoint y: 319, distance: 137.2
click at [576, 319] on div ".deletable-edge-delete-btn { width: 20px; height: 20px; border: 0px solid #ffff…" at bounding box center [525, 245] width 434 height 346
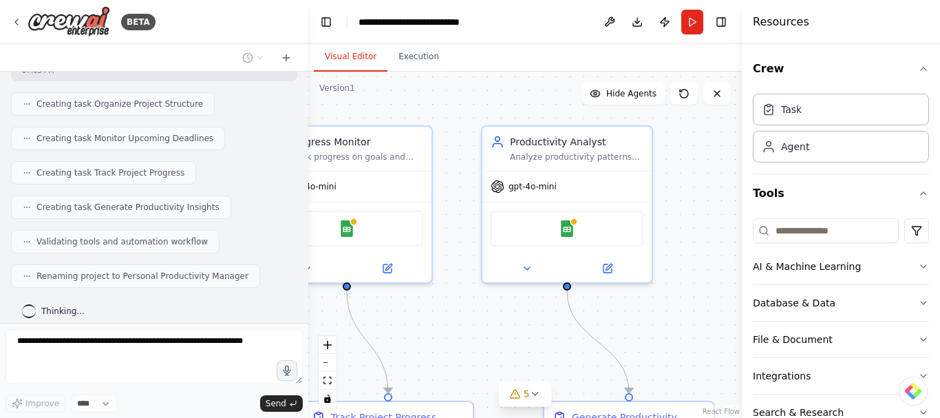
drag, startPoint x: 541, startPoint y: 295, endPoint x: 735, endPoint y: 362, distance: 205.5
click at [735, 362] on div ".deletable-edge-delete-btn { width: 20px; height: 20px; border: 0px solid #ffff…" at bounding box center [525, 245] width 434 height 346
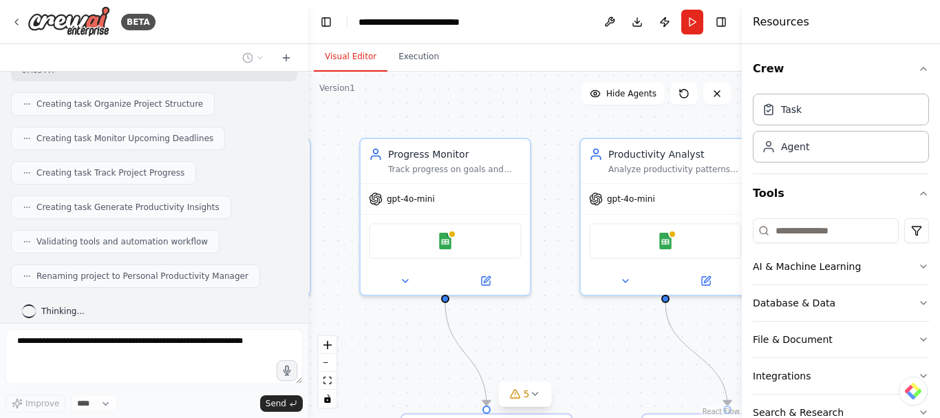
drag, startPoint x: 505, startPoint y: 348, endPoint x: 715, endPoint y: 332, distance: 210.6
click at [715, 332] on div ".deletable-edge-delete-btn { width: 20px; height: 20px; border: 0px solid #ffff…" at bounding box center [525, 245] width 434 height 346
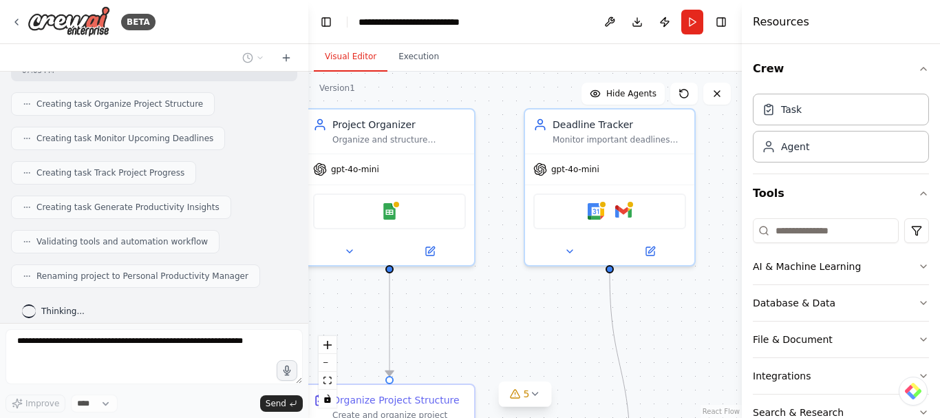
drag, startPoint x: 520, startPoint y: 334, endPoint x: 740, endPoint y: 319, distance: 220.8
click at [740, 319] on div "BETA Create a crew that helps organize your personal projects, sets reminders f…" at bounding box center [470, 209] width 940 height 418
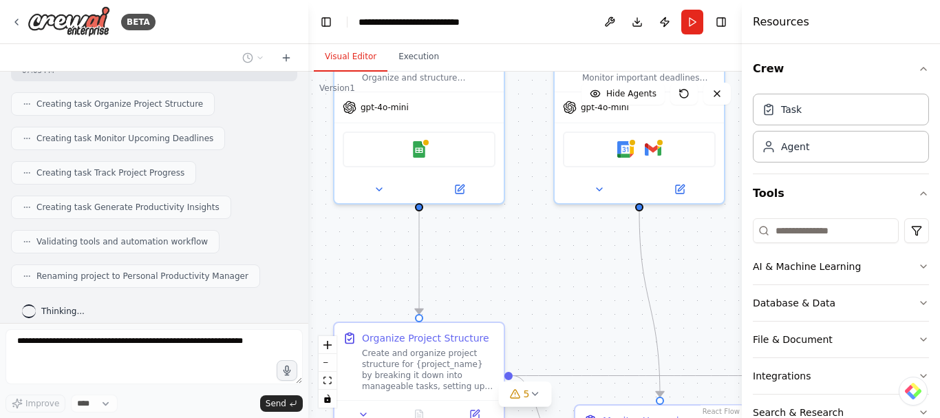
drag, startPoint x: 500, startPoint y: 312, endPoint x: 530, endPoint y: 246, distance: 72.4
click at [530, 246] on div ".deletable-edge-delete-btn { width: 20px; height: 20px; border: 0px solid #ffff…" at bounding box center [525, 245] width 434 height 346
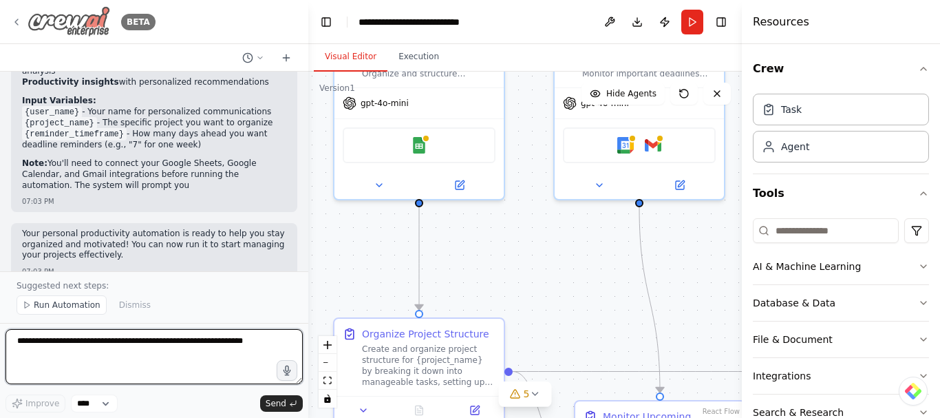
scroll to position [1219, 0]
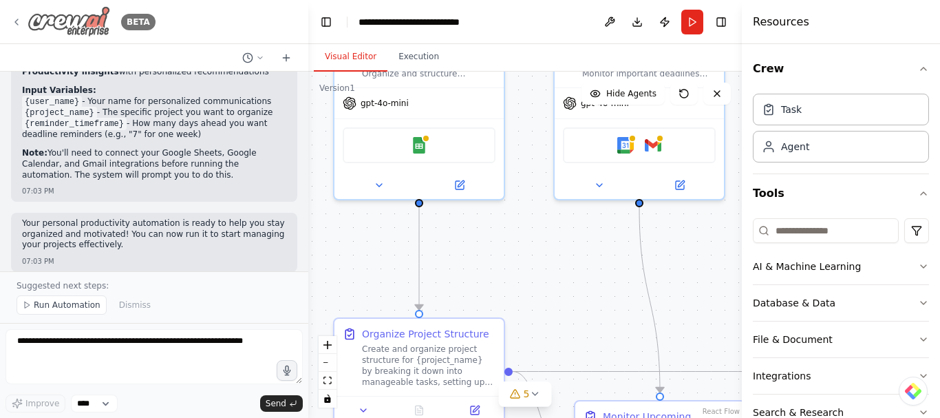
click at [12, 23] on icon at bounding box center [16, 22] width 11 height 11
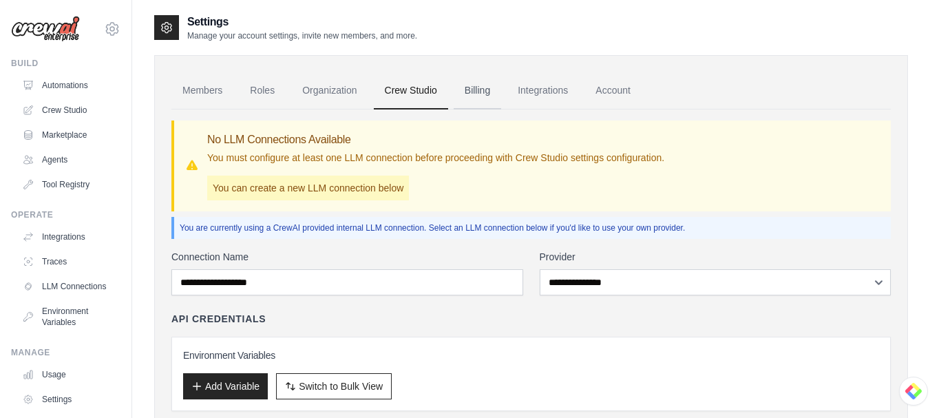
click at [480, 88] on link "Billing" at bounding box center [478, 90] width 48 height 37
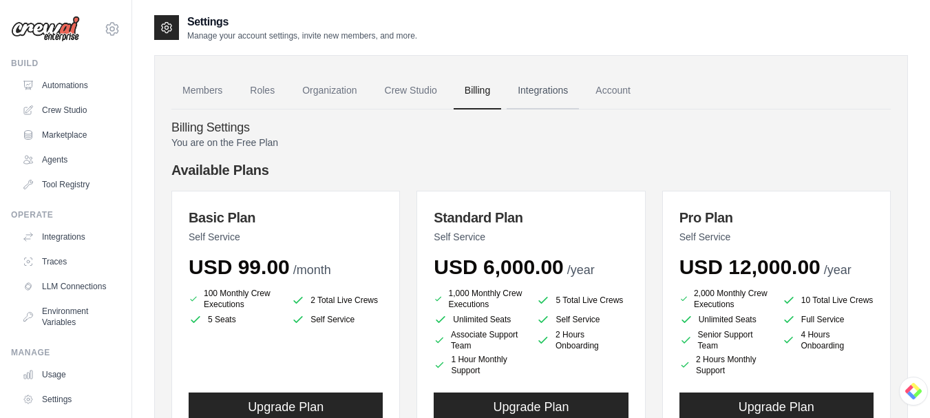
click at [543, 91] on link "Integrations" at bounding box center [543, 90] width 72 height 37
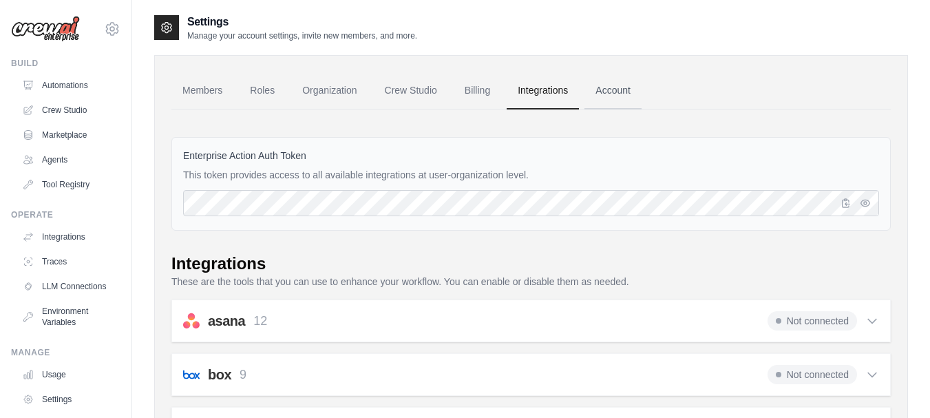
click at [613, 94] on link "Account" at bounding box center [612, 90] width 57 height 37
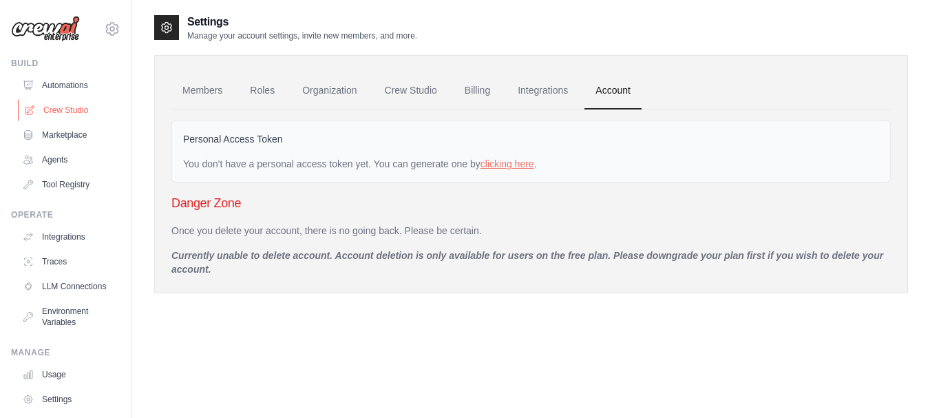
scroll to position [76, 0]
